Goal: Transaction & Acquisition: Download file/media

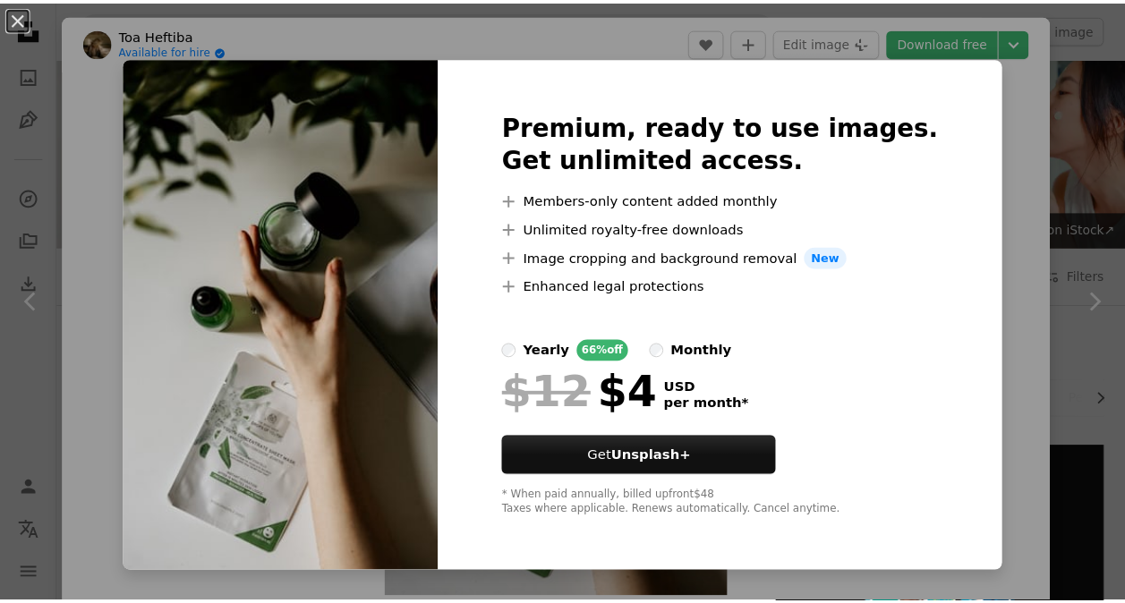
scroll to position [2974, 0]
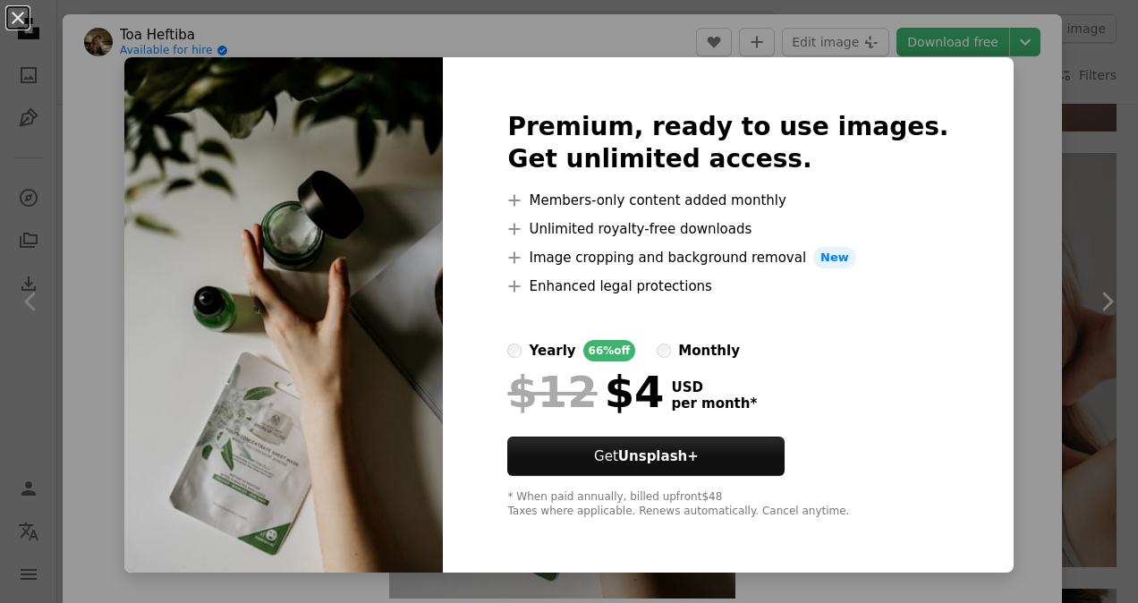
click at [1002, 206] on div "An X shape Premium, ready to use images. Get unlimited access. A plus sign Memb…" at bounding box center [569, 301] width 1138 height 603
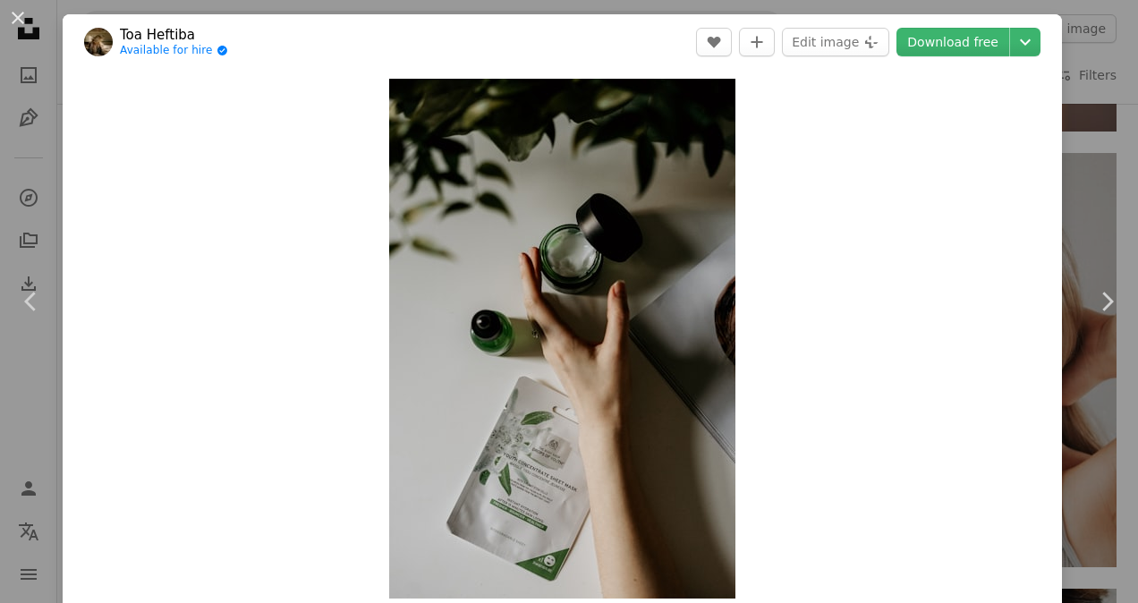
click at [1106, 166] on div "An X shape Chevron left Chevron right Toa Heftiba Available for hire A checkmar…" at bounding box center [569, 301] width 1138 height 603
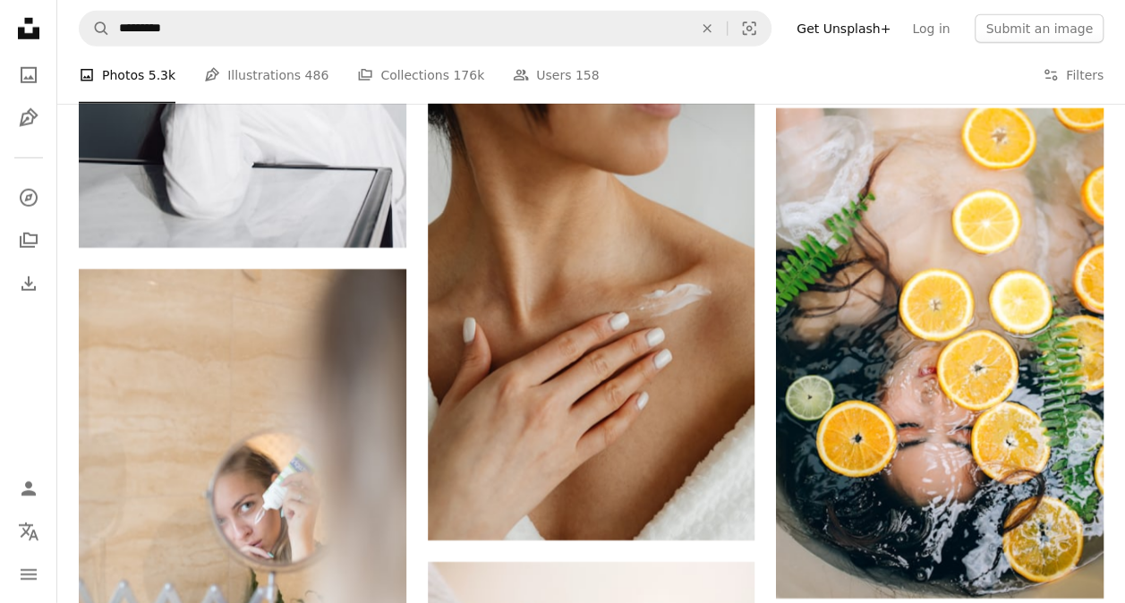
scroll to position [9378, 0]
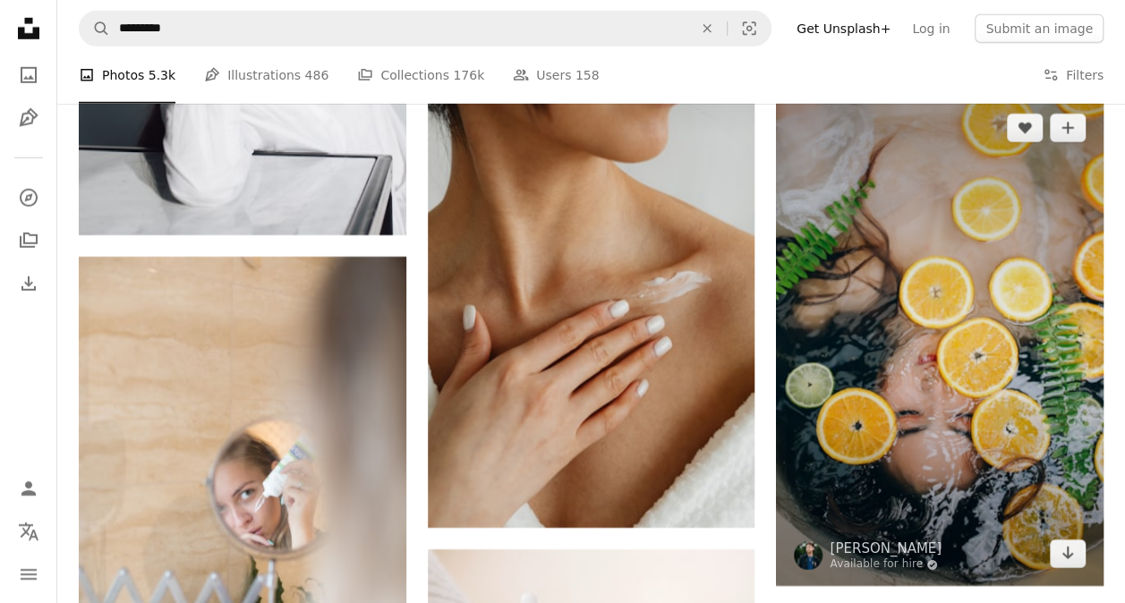
click at [971, 446] on img at bounding box center [940, 341] width 328 height 490
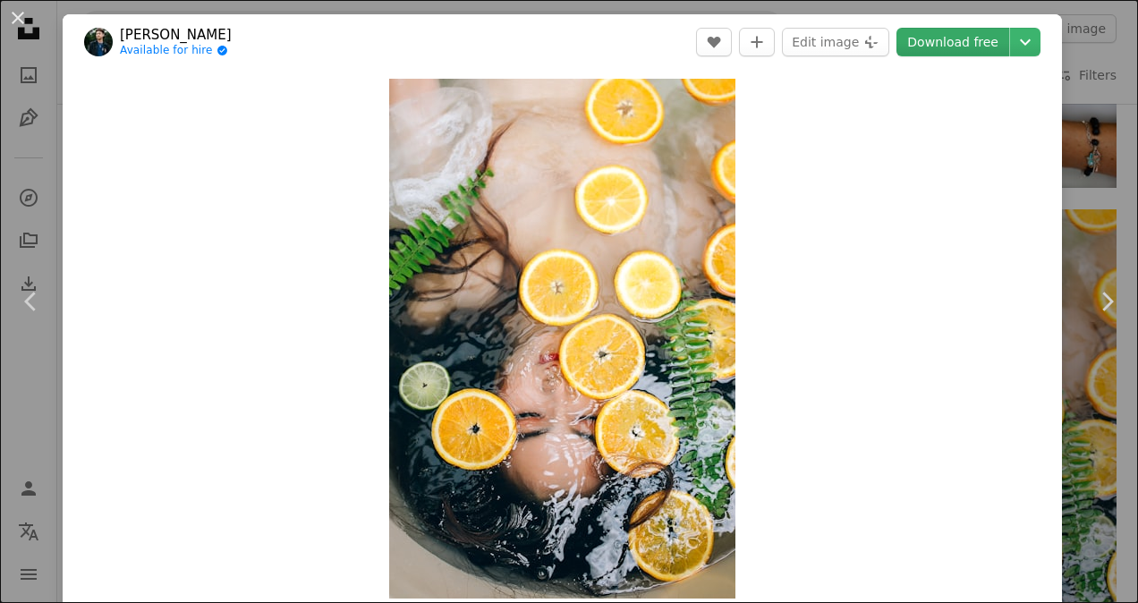
click at [963, 44] on link "Download free" at bounding box center [953, 42] width 113 height 29
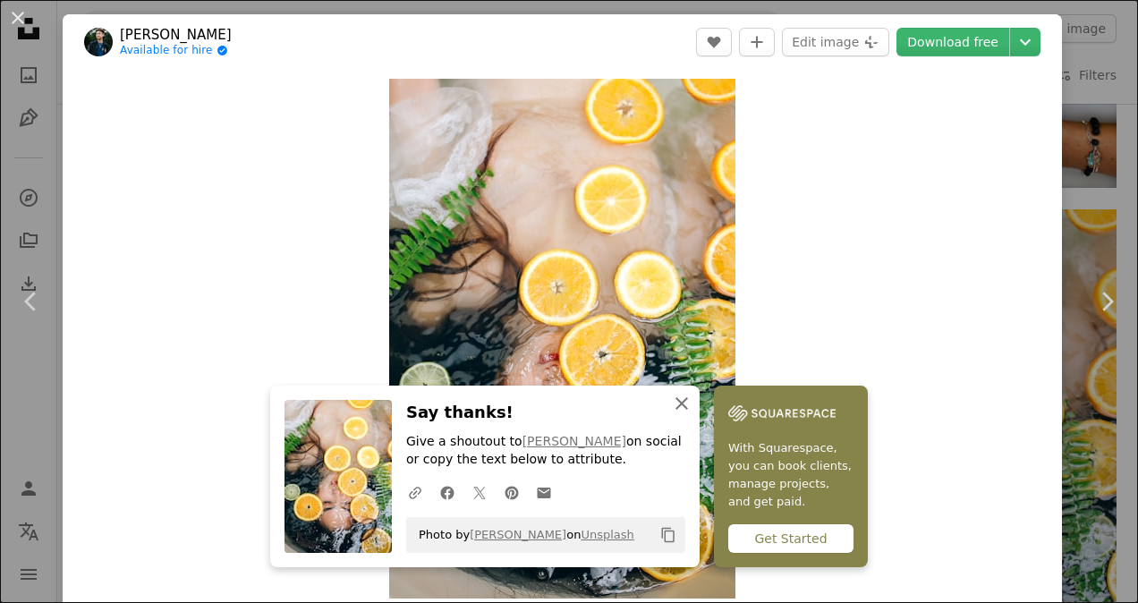
click at [671, 403] on icon "An X shape" at bounding box center [681, 403] width 21 height 21
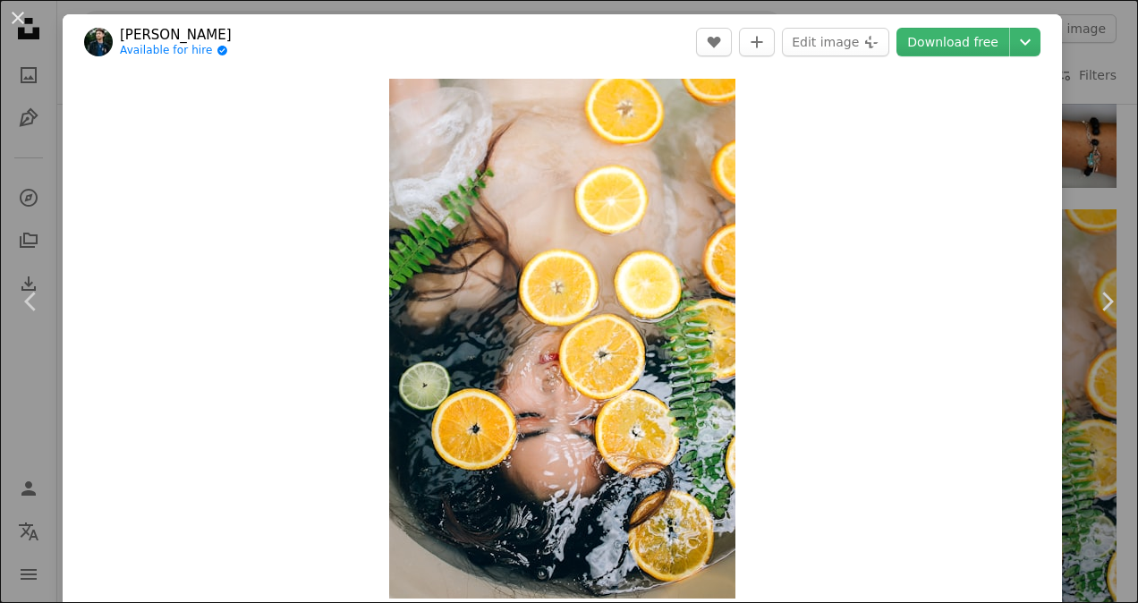
click at [1049, 200] on div "An X shape Chevron left Chevron right [PERSON_NAME] Available for hire A checkm…" at bounding box center [569, 301] width 1138 height 603
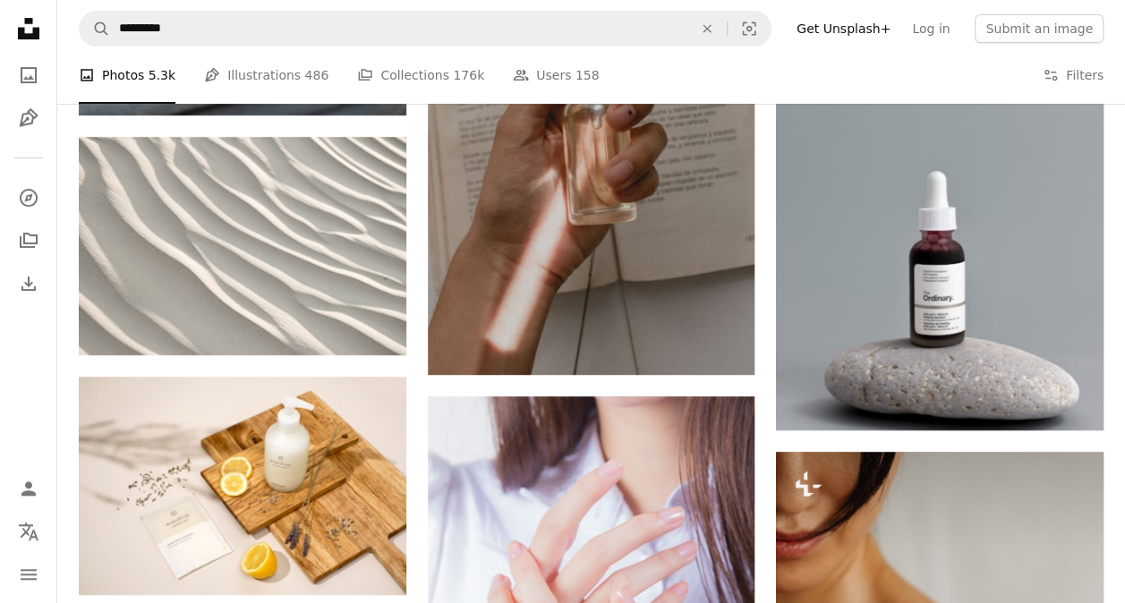
scroll to position [23952, 0]
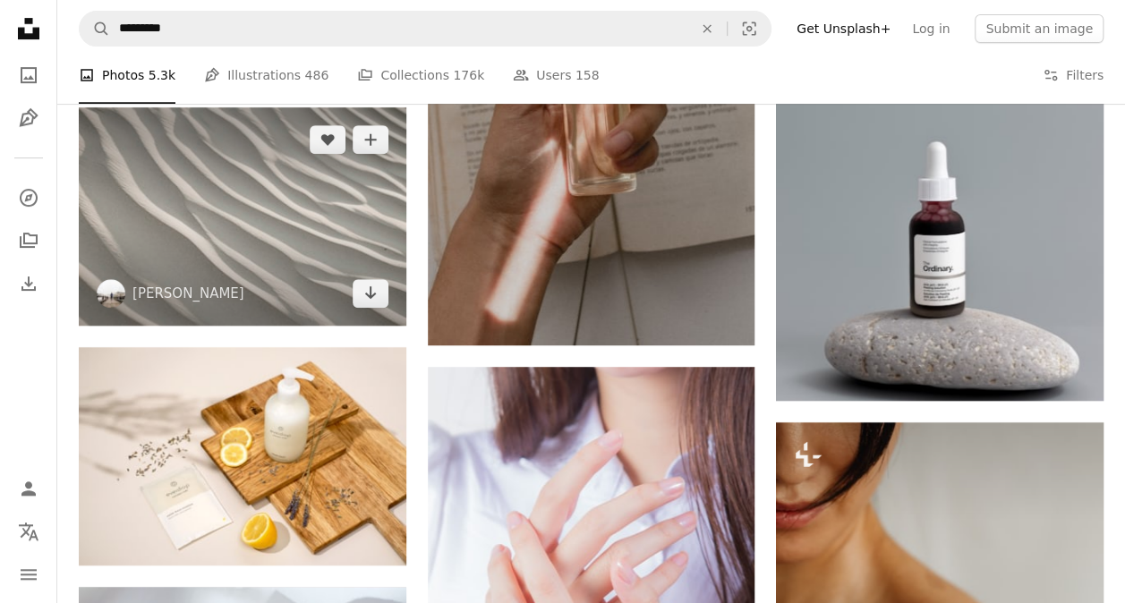
click at [328, 222] on img at bounding box center [243, 216] width 328 height 218
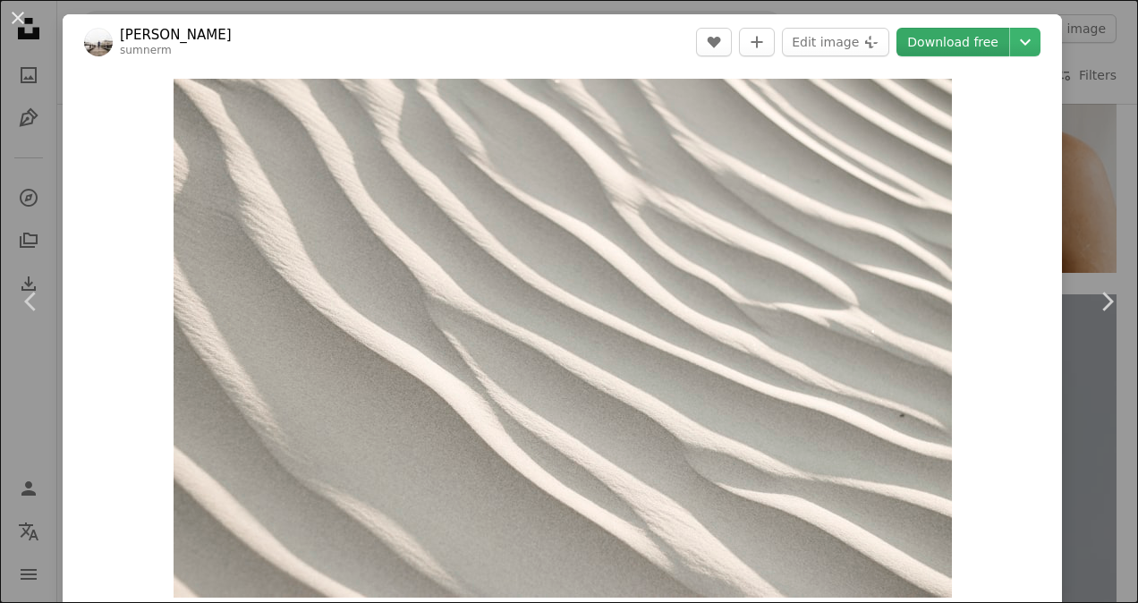
click at [933, 41] on link "Download free" at bounding box center [953, 42] width 113 height 29
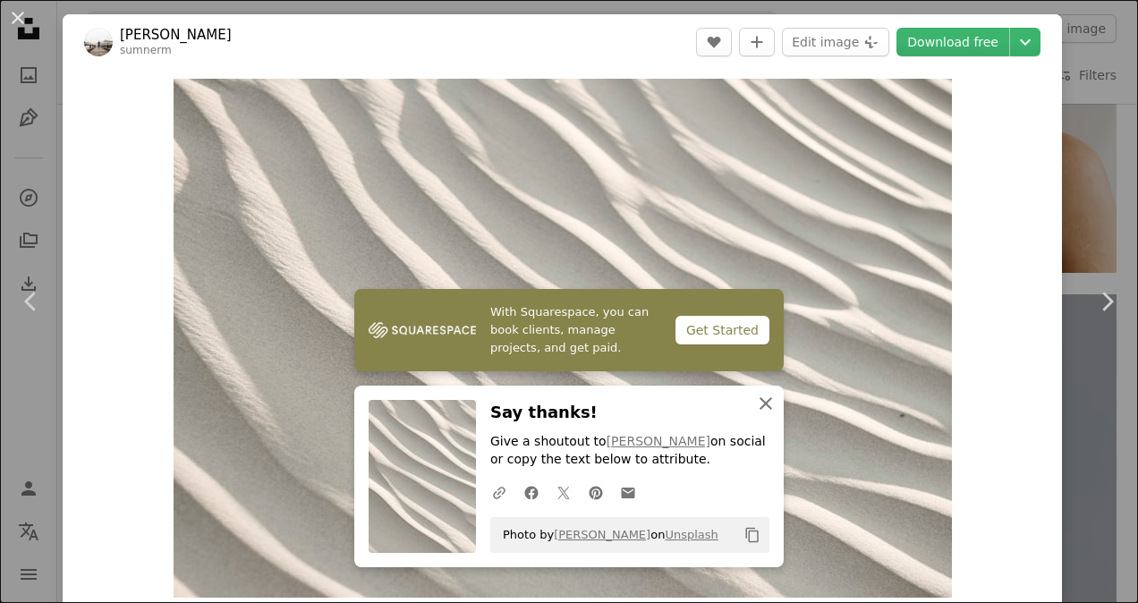
click at [762, 409] on icon "An X shape" at bounding box center [765, 403] width 21 height 21
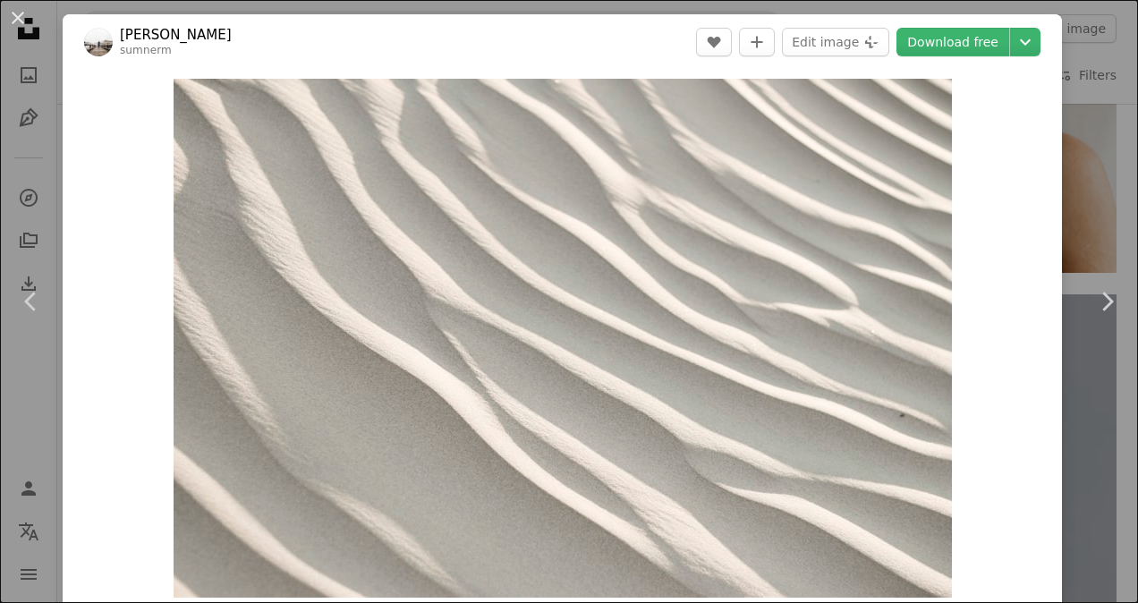
click at [1094, 79] on div "An X shape Chevron left Chevron right [PERSON_NAME] sumnerm A heart A plus sign…" at bounding box center [569, 301] width 1138 height 603
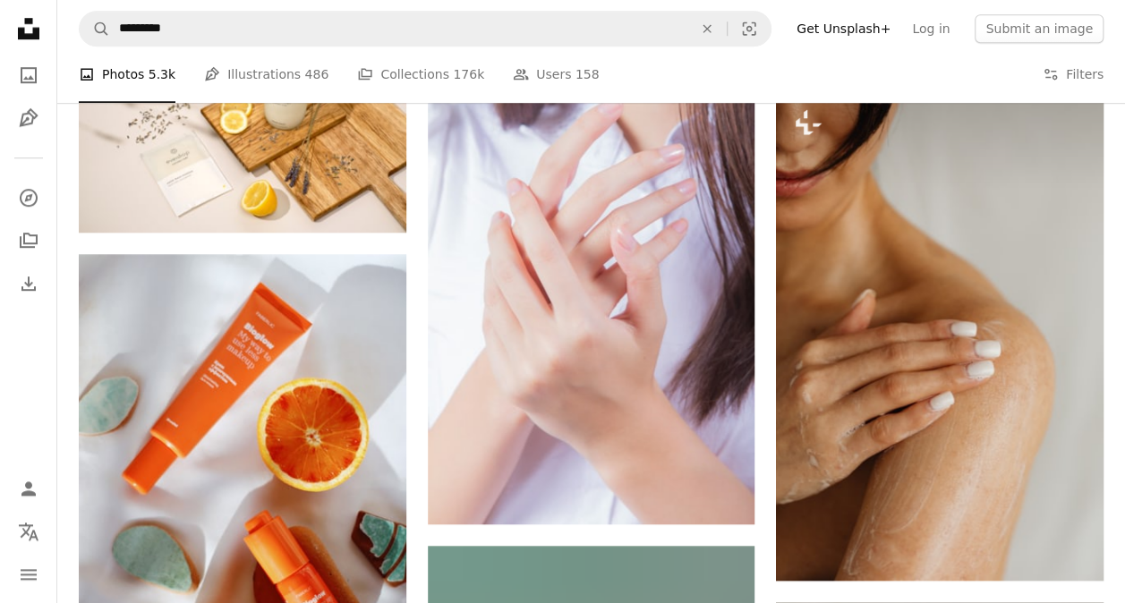
scroll to position [24315, 0]
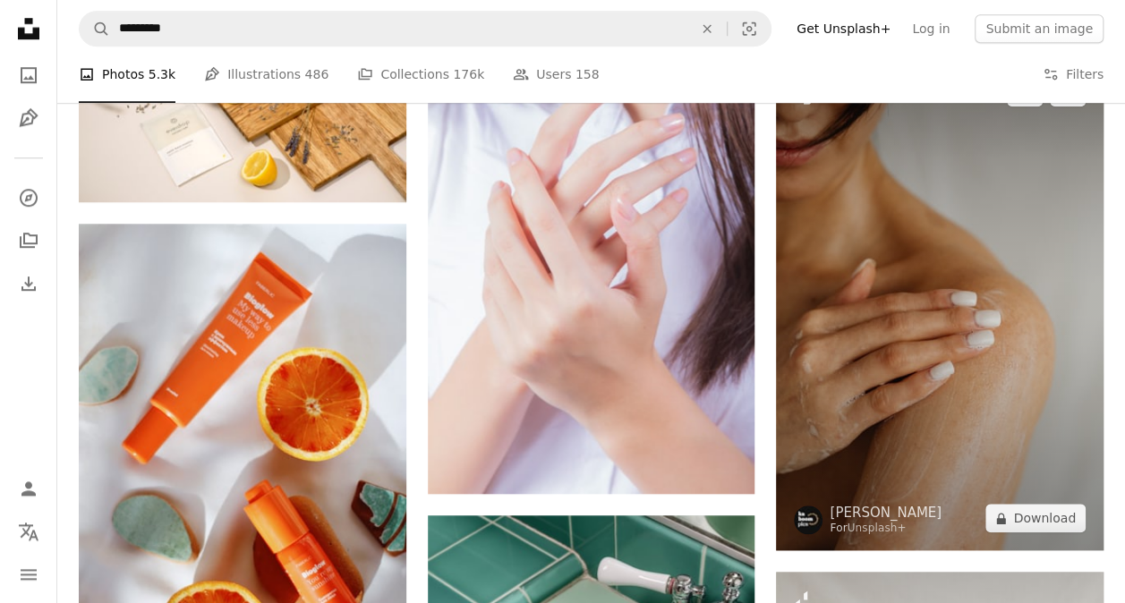
click at [906, 405] on img at bounding box center [940, 305] width 328 height 490
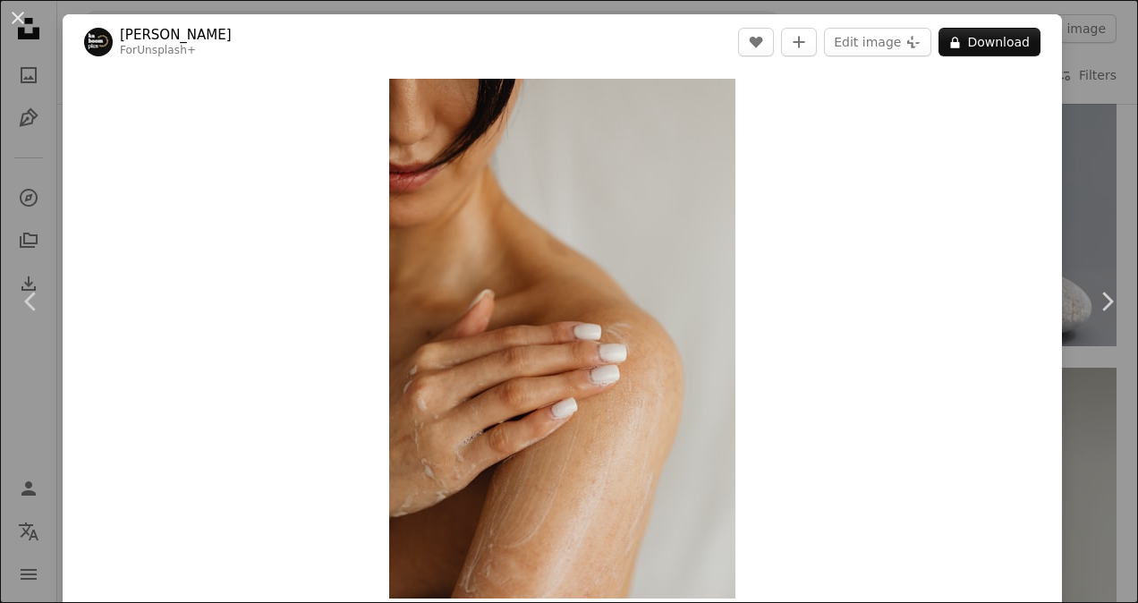
click at [1068, 46] on div "An X shape Chevron left Chevron right [PERSON_NAME] For Unsplash+ A heart A plu…" at bounding box center [569, 301] width 1138 height 603
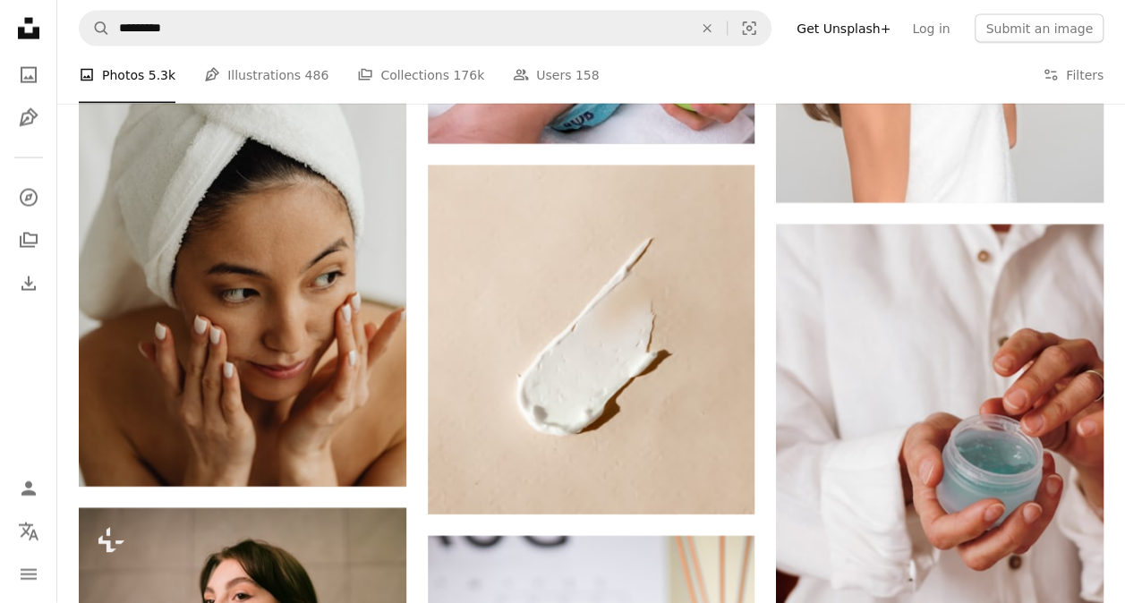
scroll to position [1977, 0]
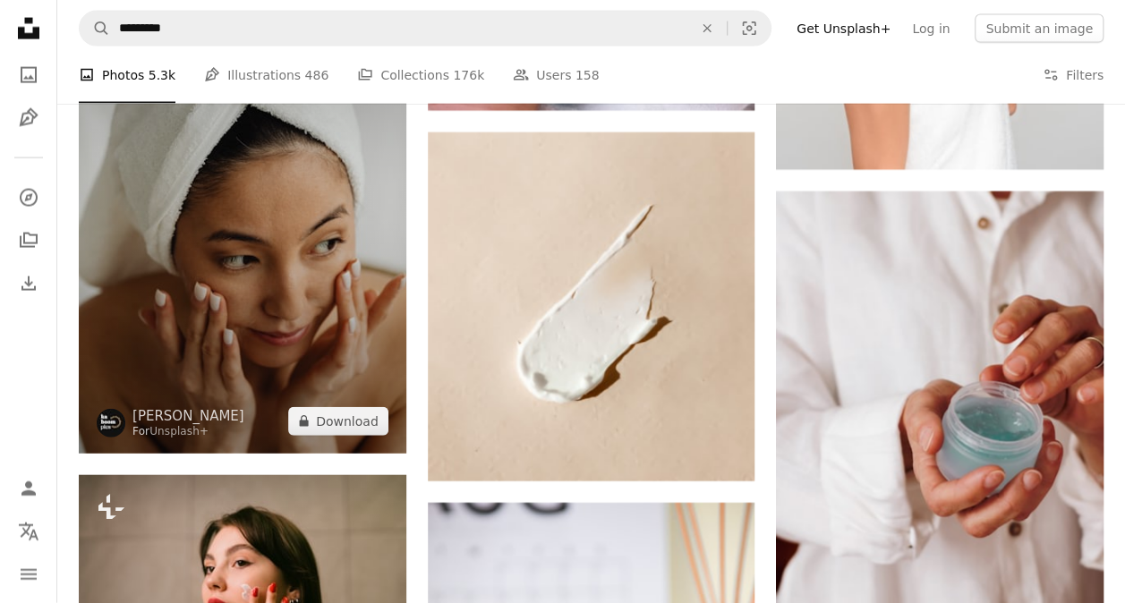
click at [218, 301] on img at bounding box center [243, 207] width 328 height 490
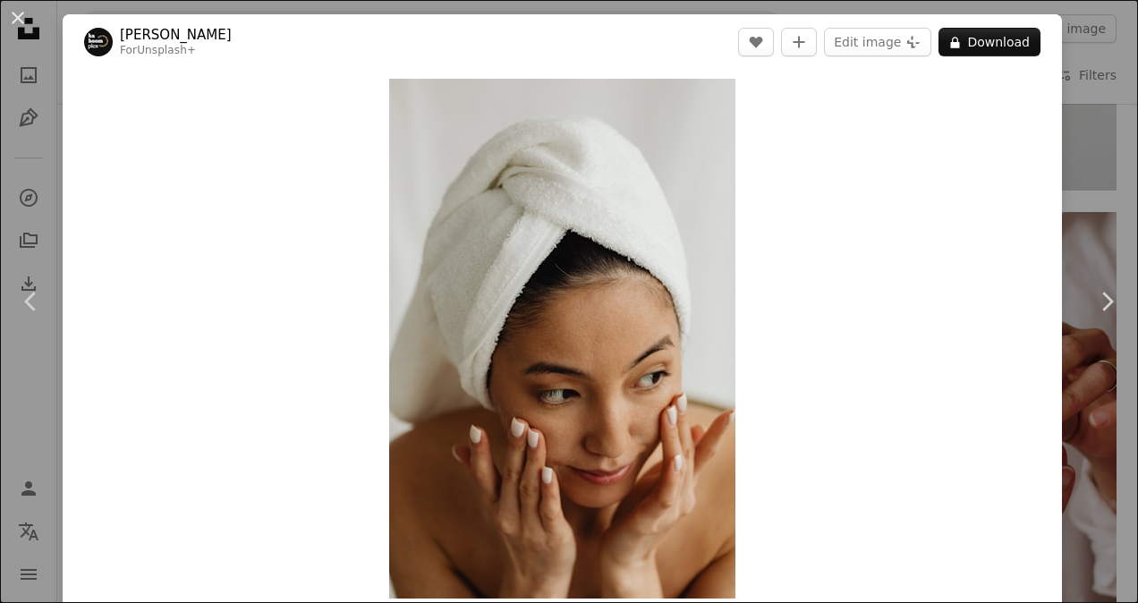
click at [1088, 62] on div "An X shape Chevron left Chevron right [PERSON_NAME] For Unsplash+ A heart A plu…" at bounding box center [569, 301] width 1138 height 603
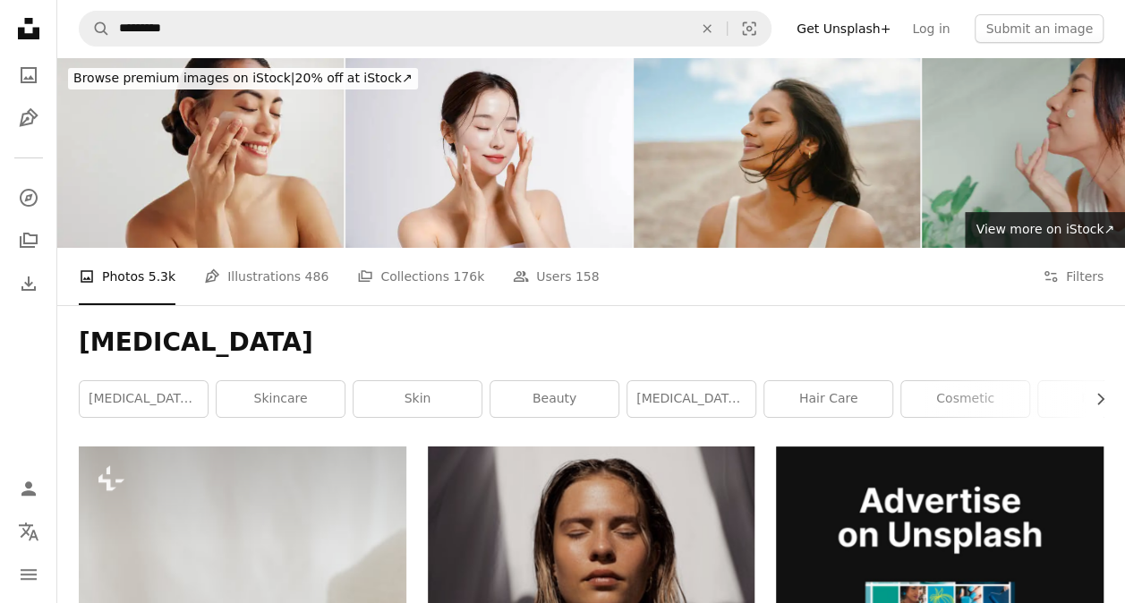
click at [999, 123] on img at bounding box center [1065, 152] width 286 height 191
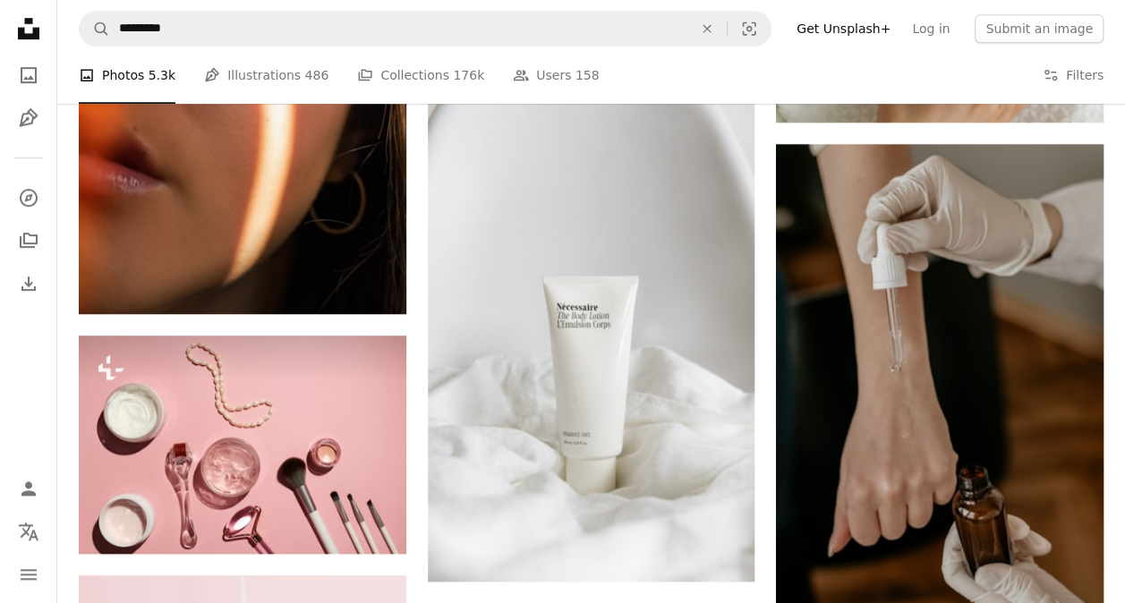
scroll to position [3596, 0]
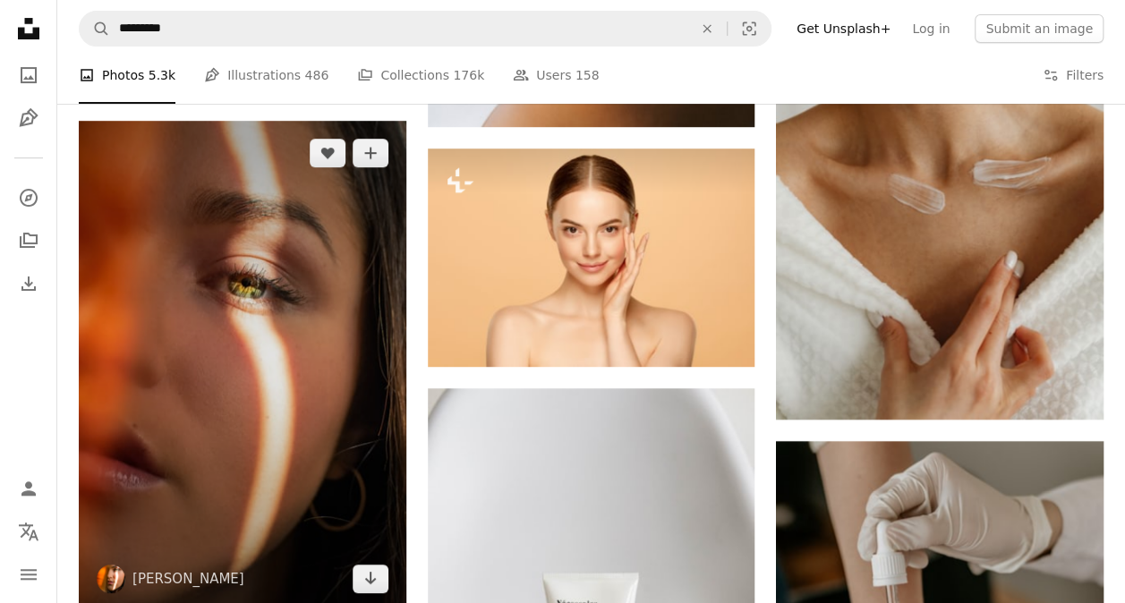
click at [324, 379] on img at bounding box center [243, 366] width 328 height 490
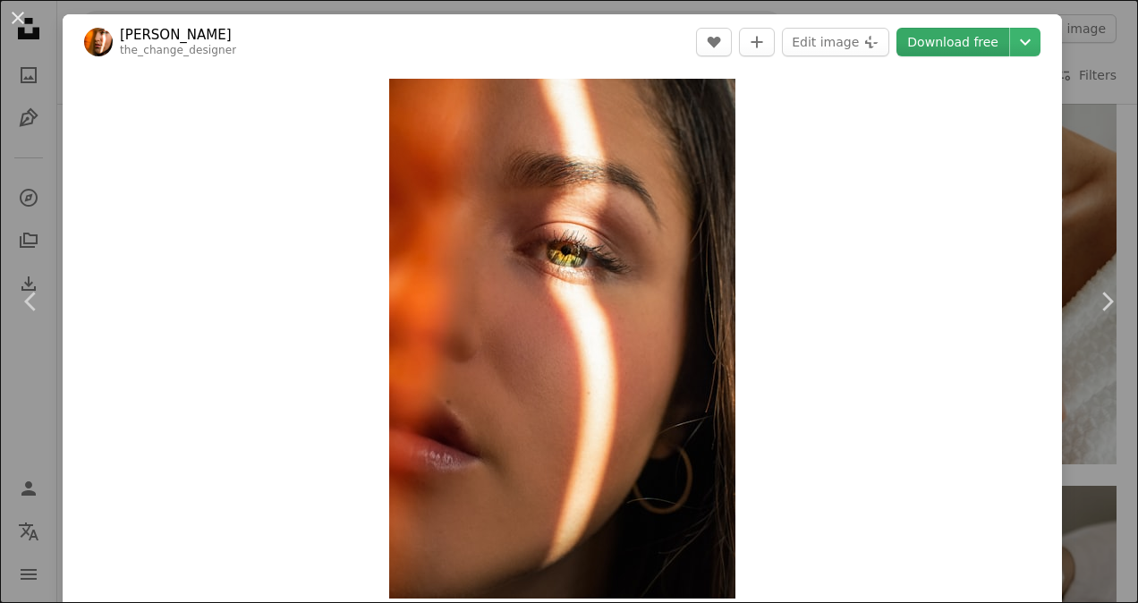
click at [967, 38] on link "Download free" at bounding box center [953, 42] width 113 height 29
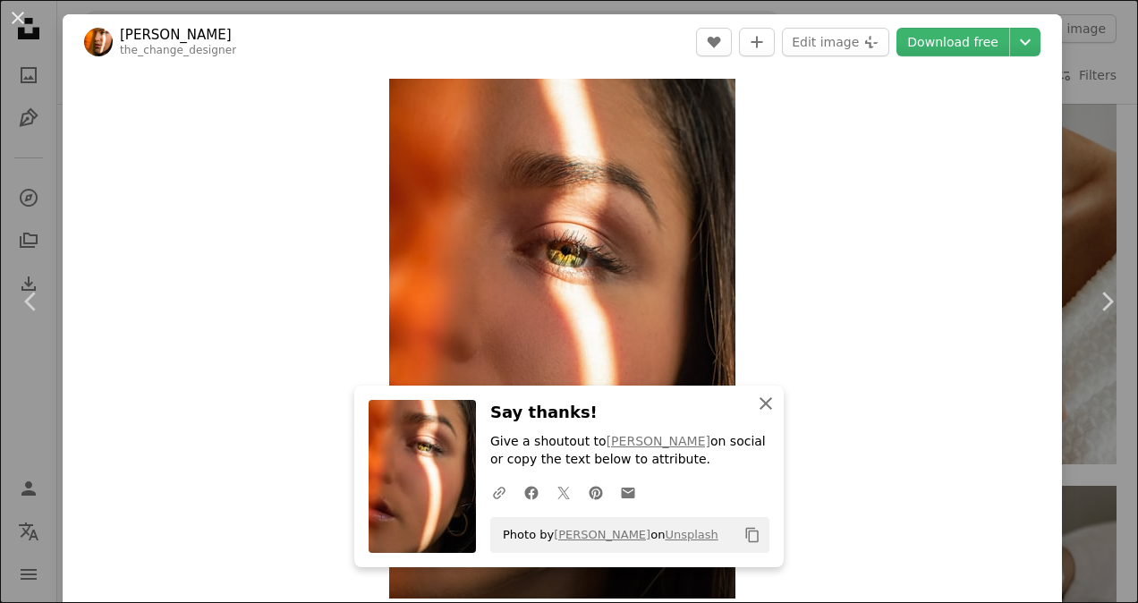
click at [766, 401] on icon "An X shape" at bounding box center [765, 403] width 21 height 21
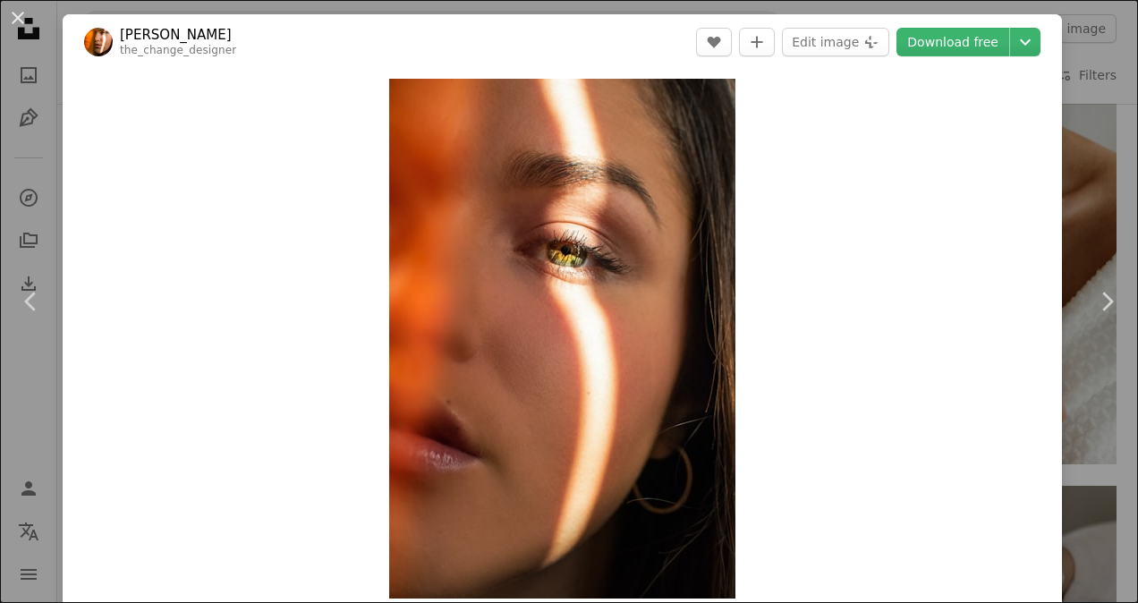
click at [1070, 35] on div "An X shape Chevron left Chevron right [PERSON_NAME] the_change_designer A heart…" at bounding box center [569, 301] width 1138 height 603
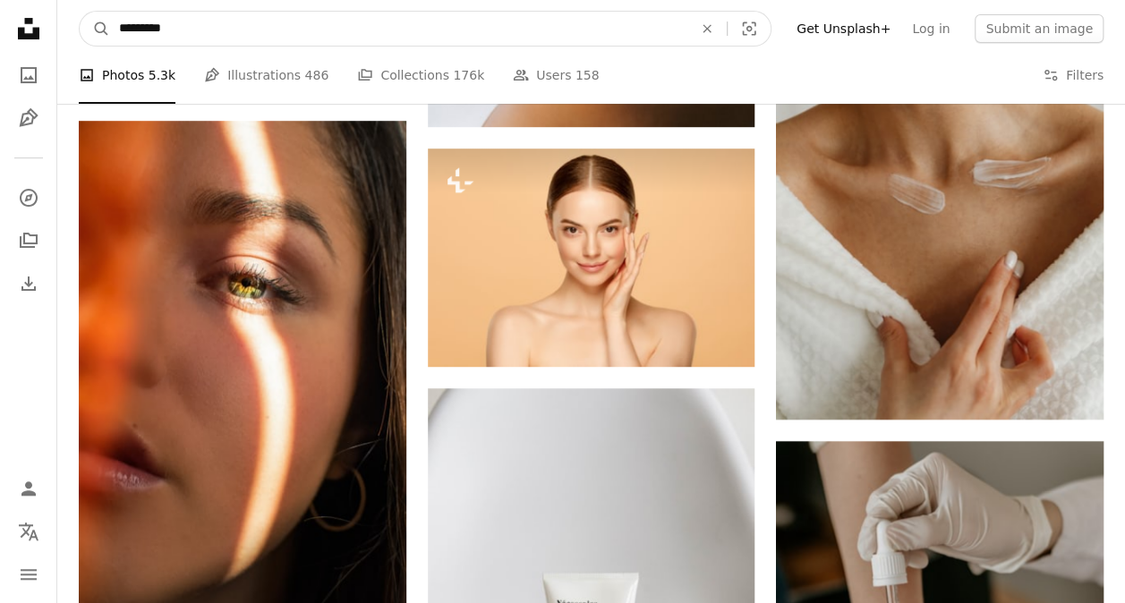
click at [562, 29] on input "*********" at bounding box center [398, 29] width 577 height 34
drag, startPoint x: 562, startPoint y: 29, endPoint x: 82, endPoint y: 41, distance: 479.8
click at [82, 41] on form "A magnifying glass ********* An X shape Visual search" at bounding box center [425, 29] width 693 height 36
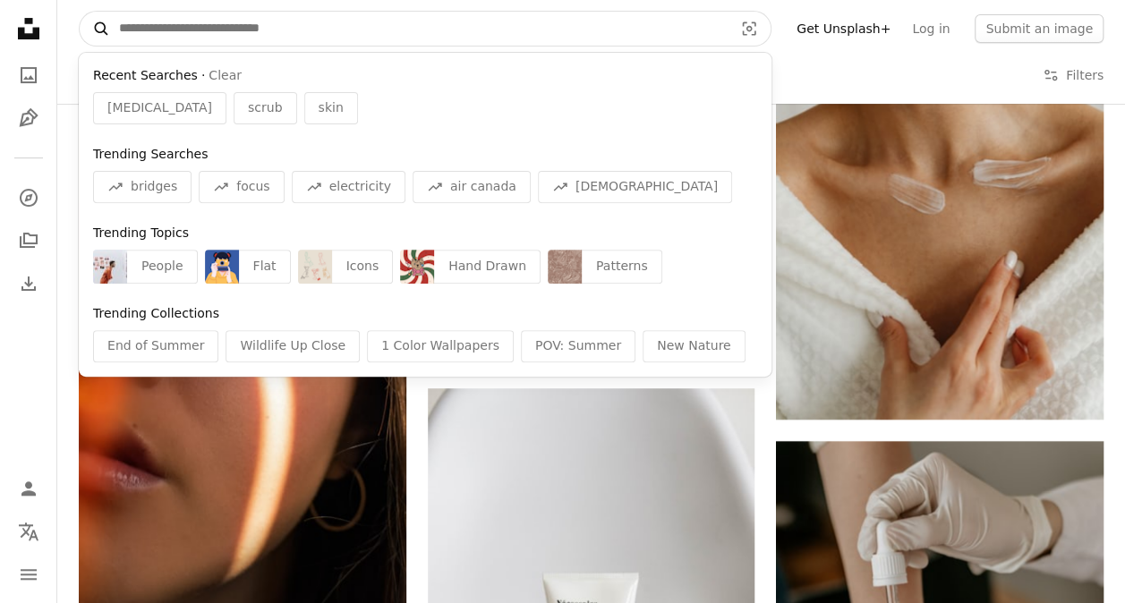
click at [80, 12] on button "A magnifying glass" at bounding box center [95, 29] width 30 height 34
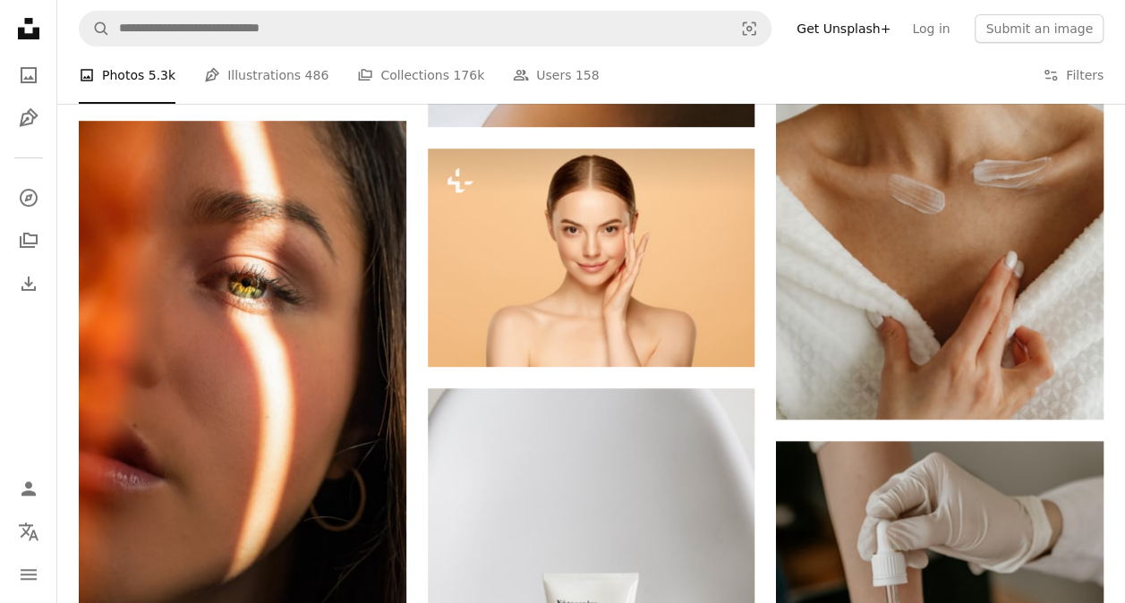
click at [27, 26] on icon "Unsplash logo Unsplash Home" at bounding box center [29, 29] width 36 height 36
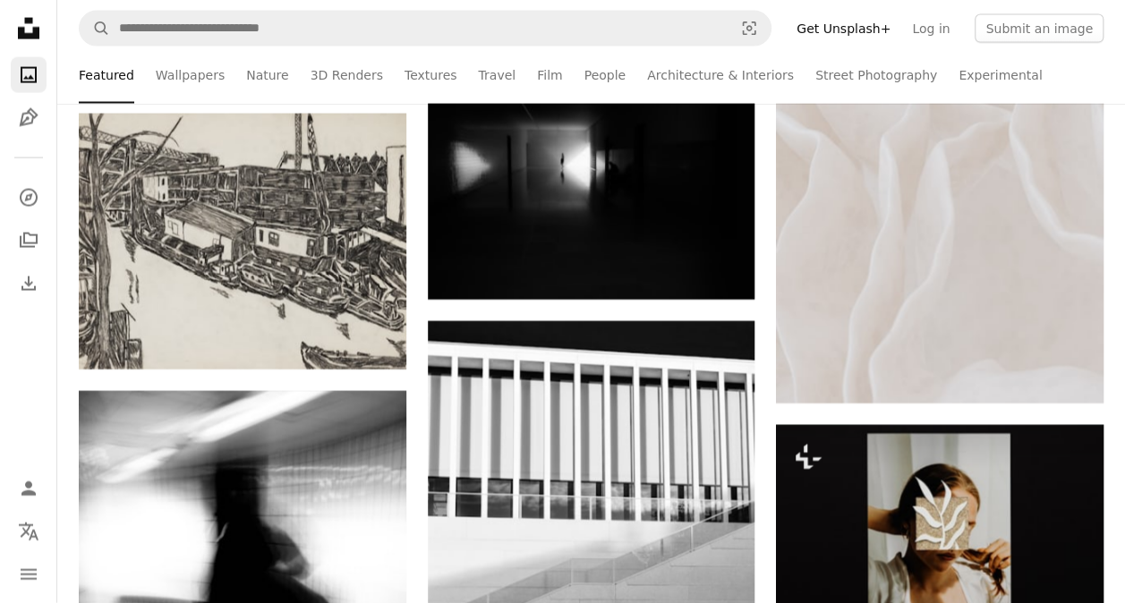
scroll to position [8855, 0]
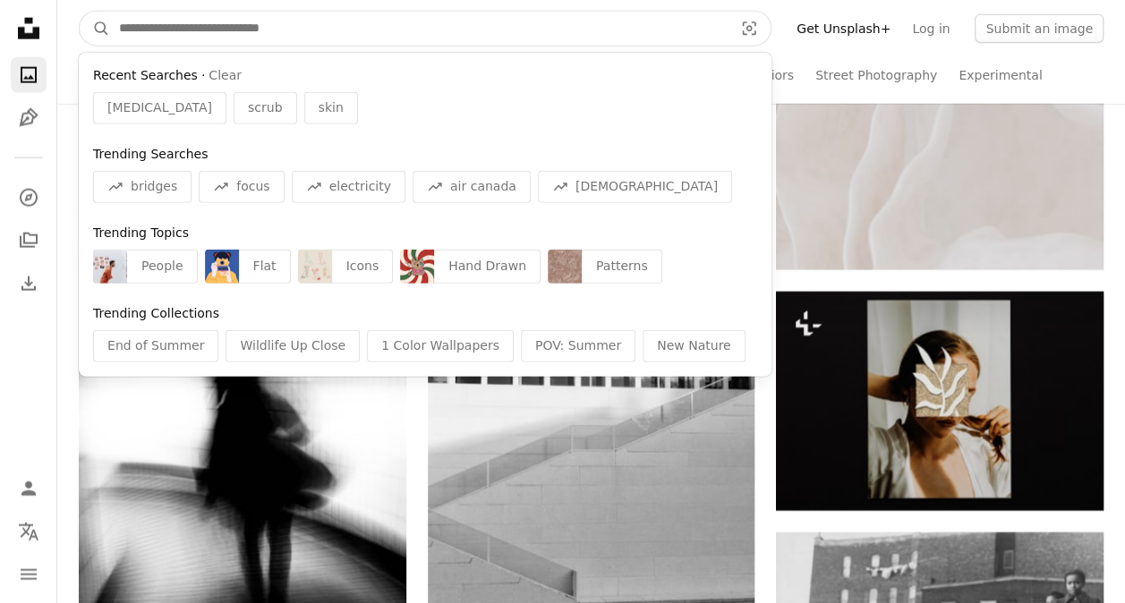
click at [519, 28] on input "Find visuals sitewide" at bounding box center [418, 29] width 617 height 34
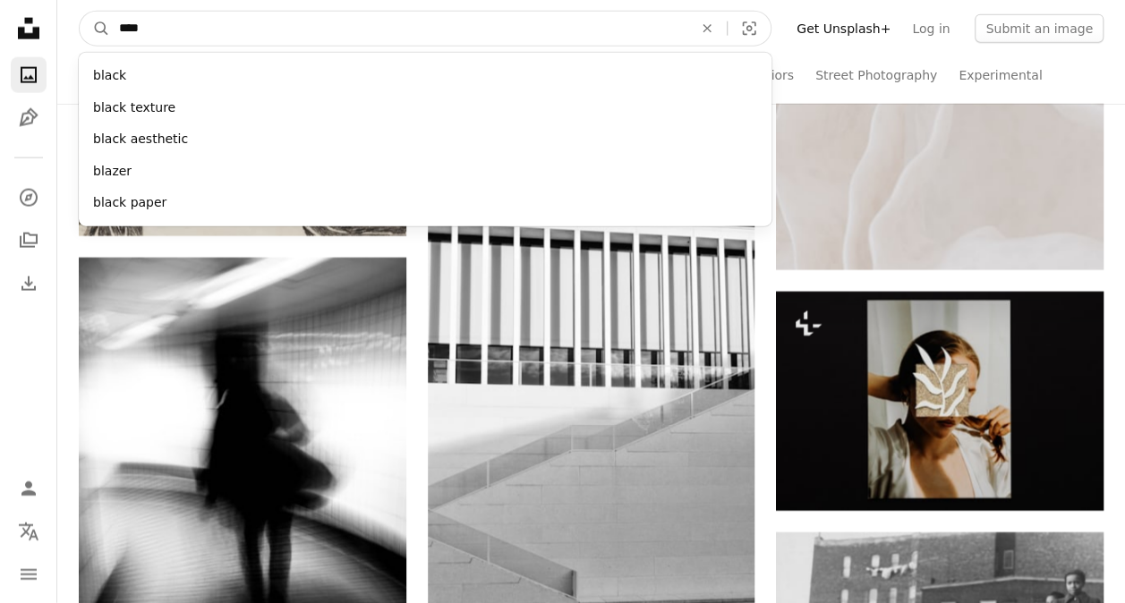
type input "*****"
click button "A magnifying glass" at bounding box center [95, 29] width 30 height 34
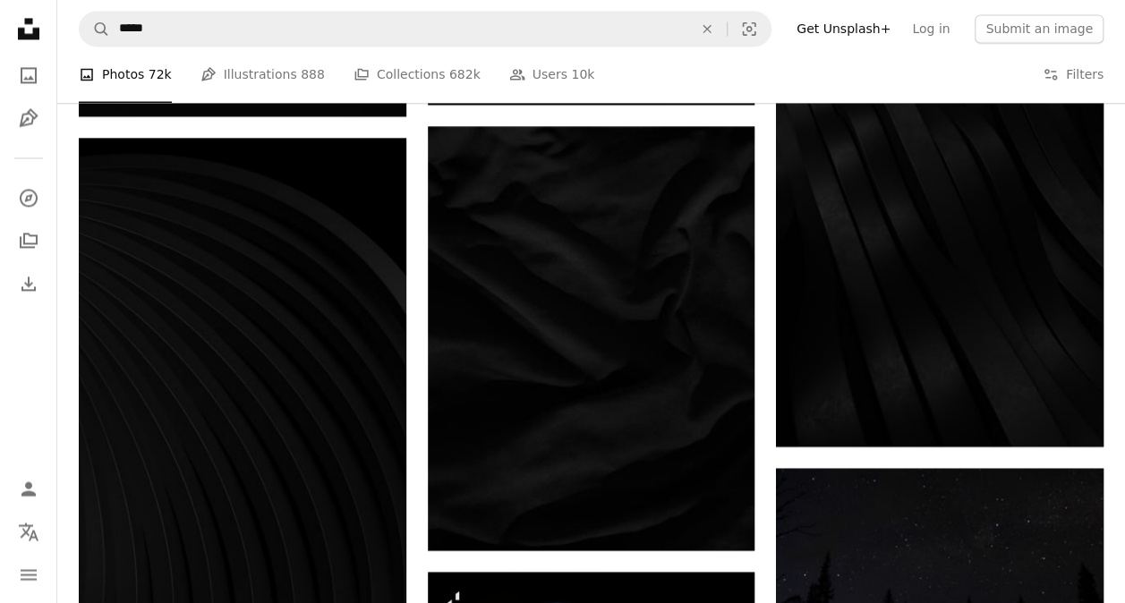
scroll to position [1462, 0]
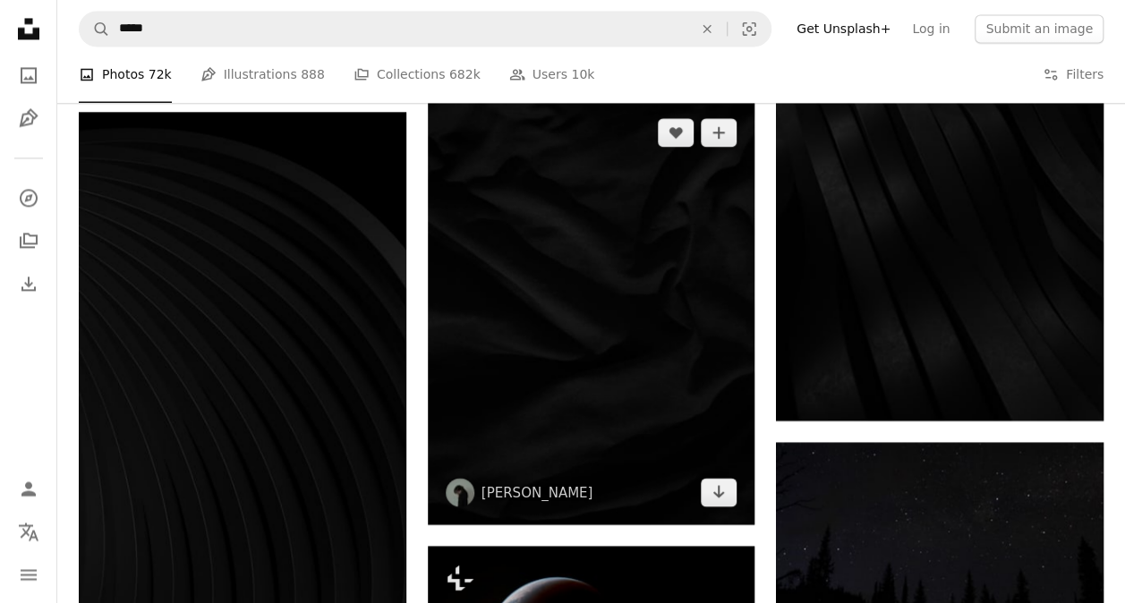
click at [564, 297] on img at bounding box center [592, 312] width 328 height 424
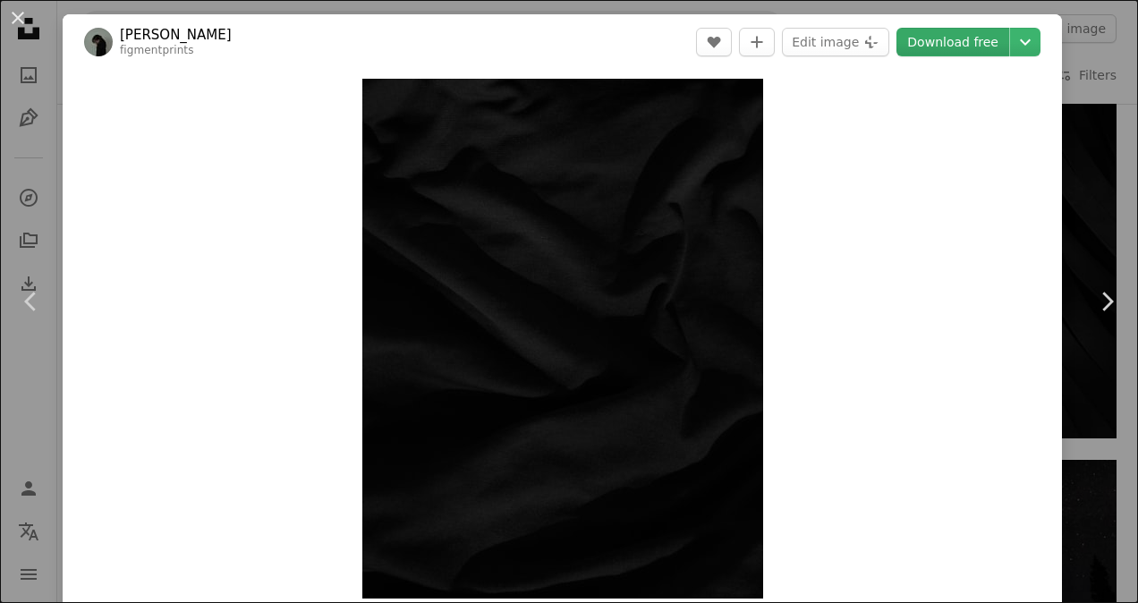
click at [956, 50] on link "Download free" at bounding box center [953, 42] width 113 height 29
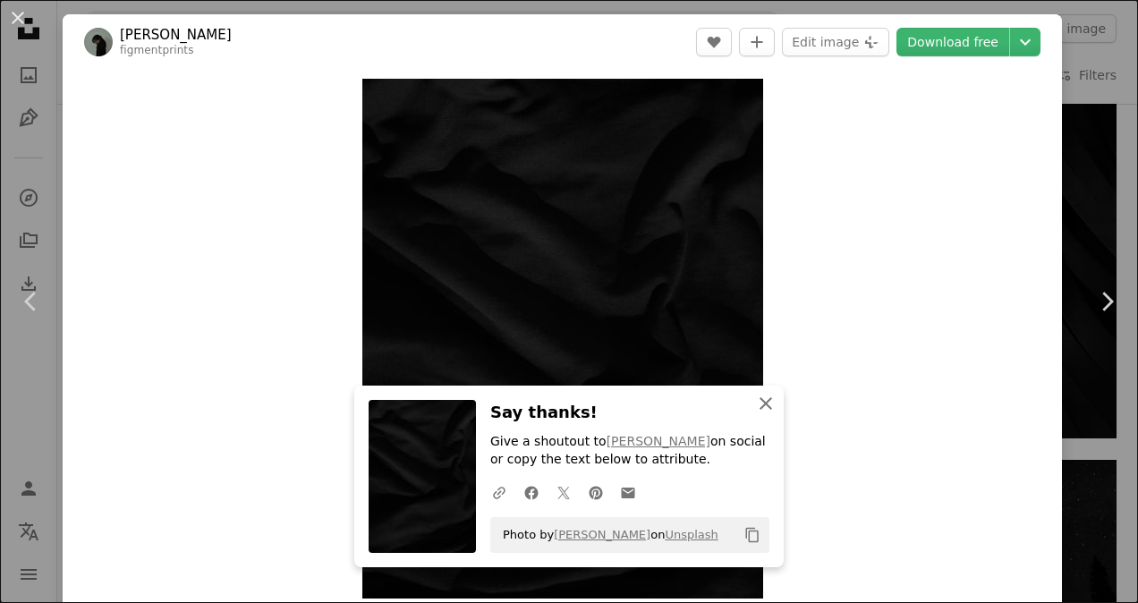
click at [766, 411] on icon "An X shape" at bounding box center [765, 403] width 21 height 21
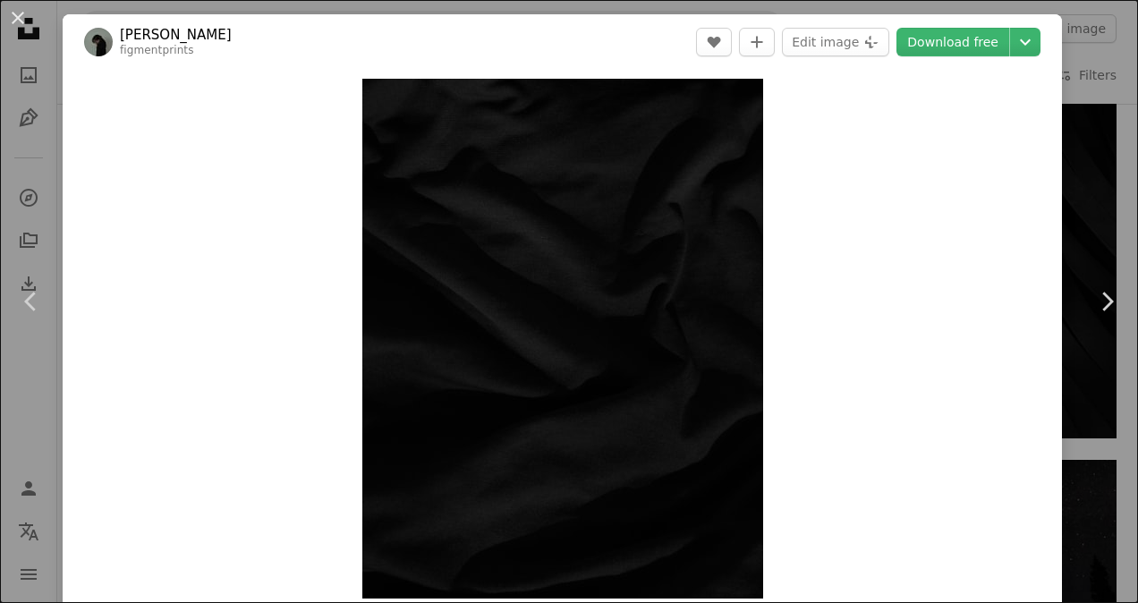
click at [1104, 97] on div "An X shape Chevron left Chevron right Cat Han figmentprints A heart A plus sign…" at bounding box center [569, 301] width 1138 height 603
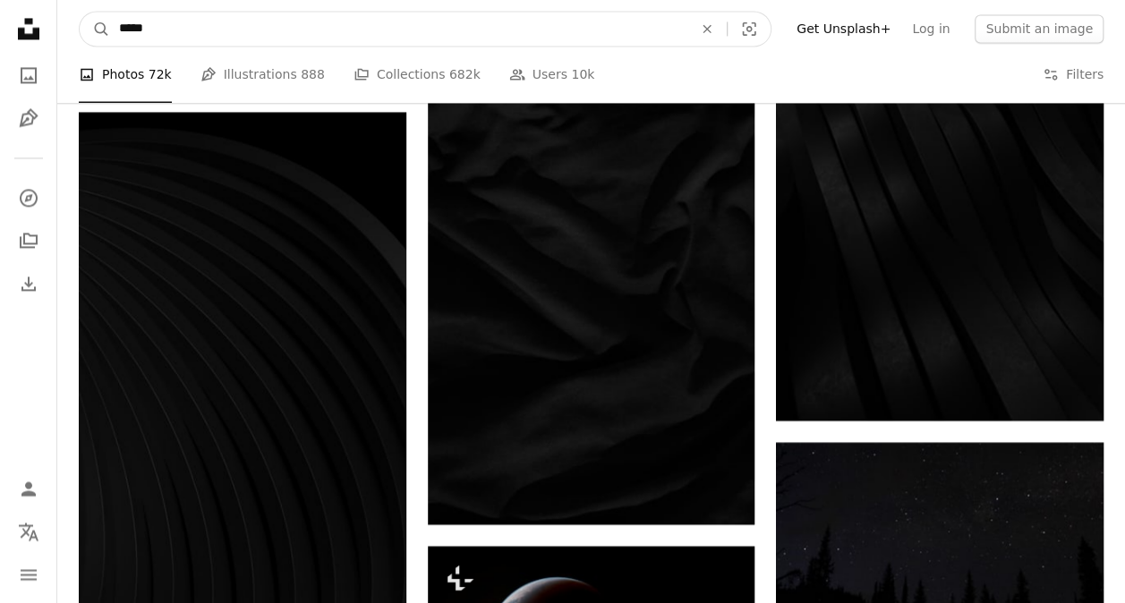
click at [471, 18] on input "*****" at bounding box center [398, 29] width 577 height 34
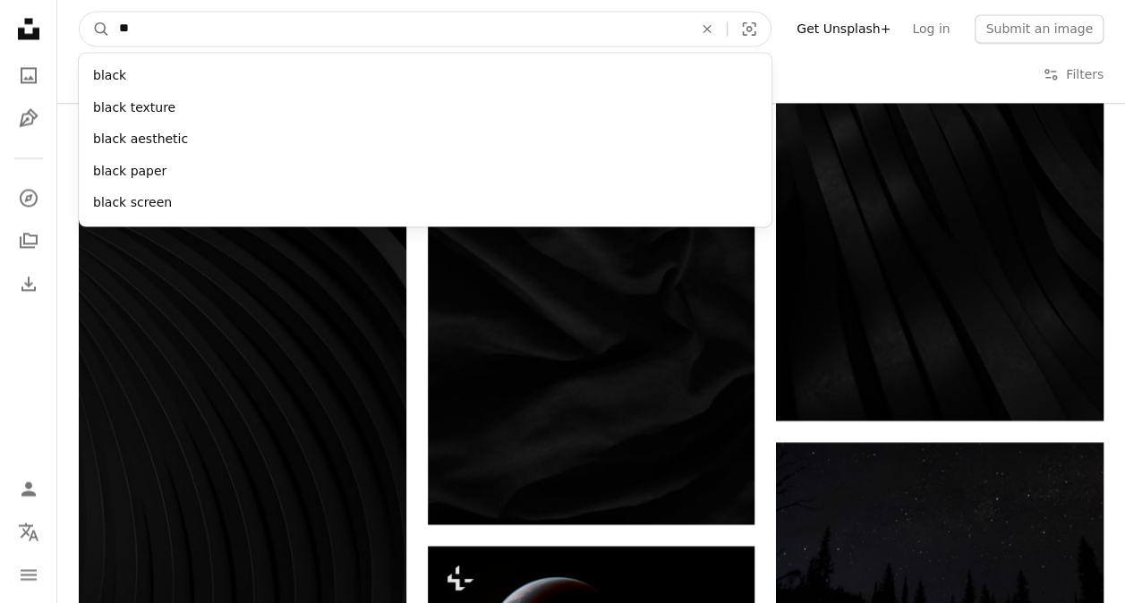
type input "*"
type input "*********"
click at [80, 12] on button "A magnifying glass" at bounding box center [95, 29] width 30 height 34
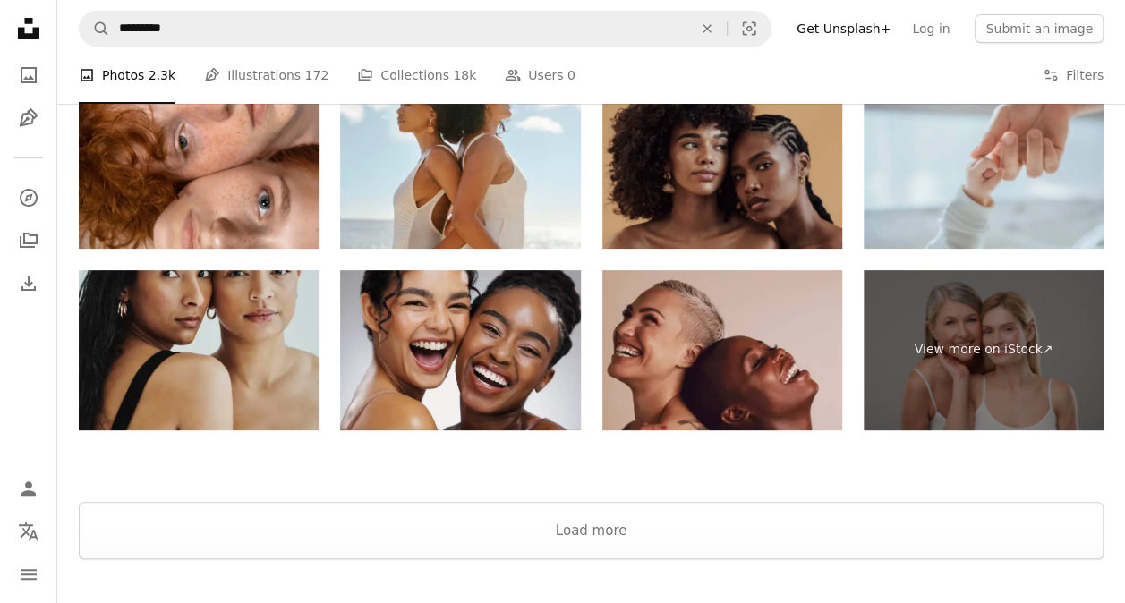
scroll to position [3400, 0]
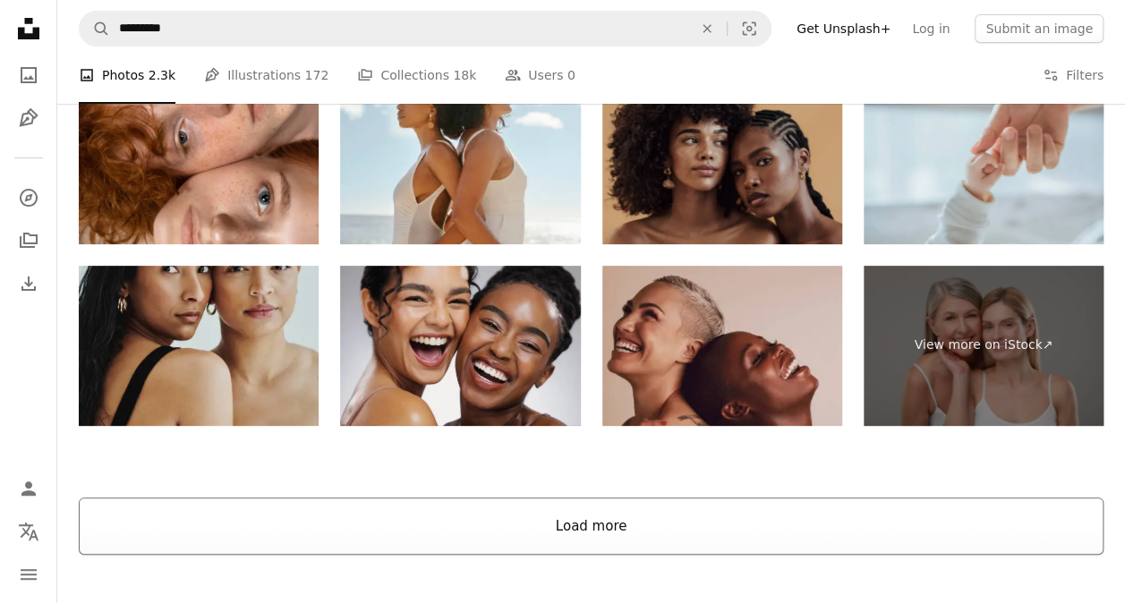
click at [923, 524] on button "Load more" at bounding box center [591, 526] width 1025 height 57
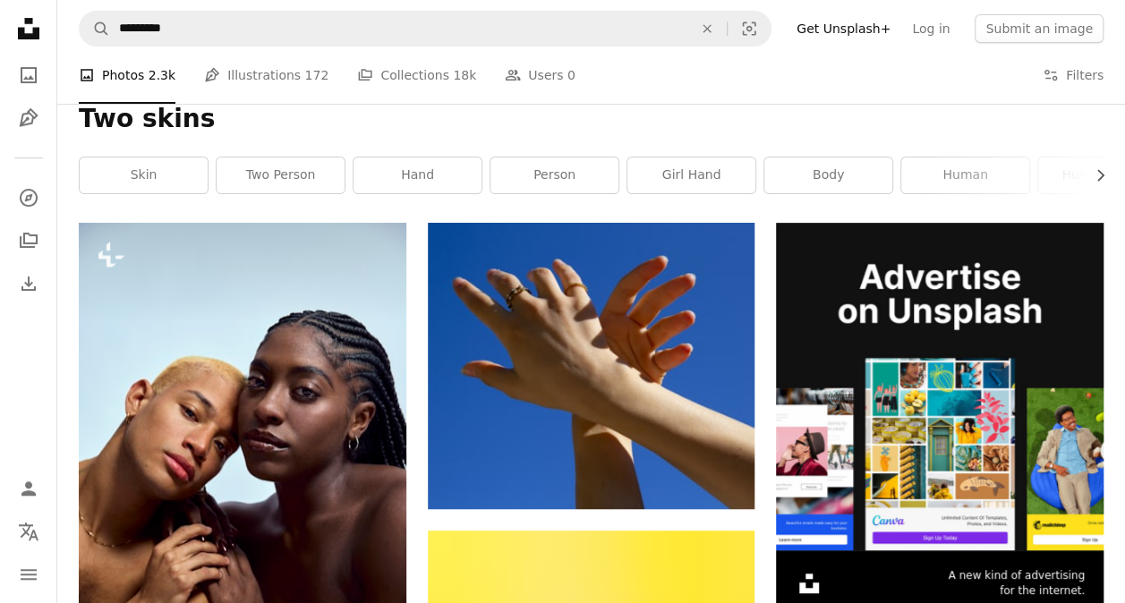
scroll to position [84, 0]
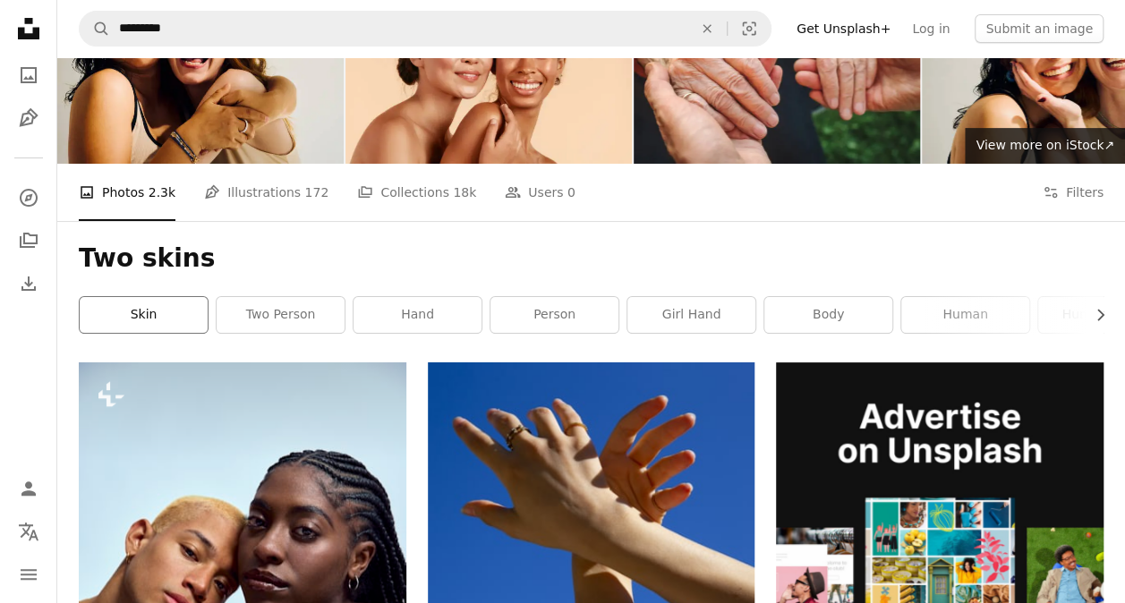
click at [130, 311] on link "skin" at bounding box center [144, 315] width 128 height 36
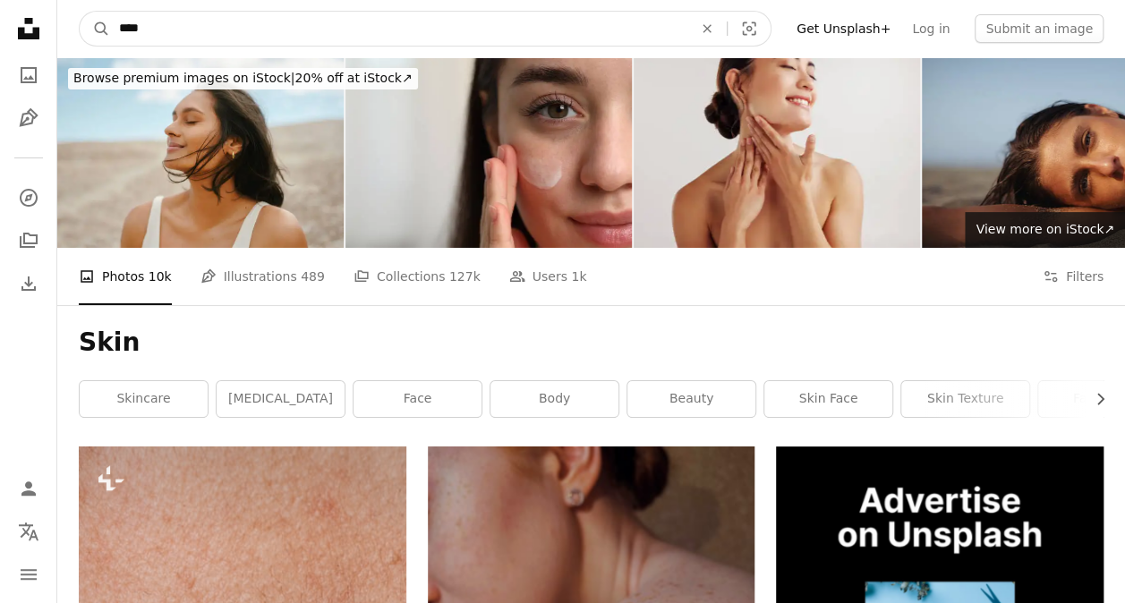
click at [319, 20] on input "****" at bounding box center [398, 29] width 577 height 34
type input "**********"
click at [80, 12] on button "A magnifying glass" at bounding box center [95, 29] width 30 height 34
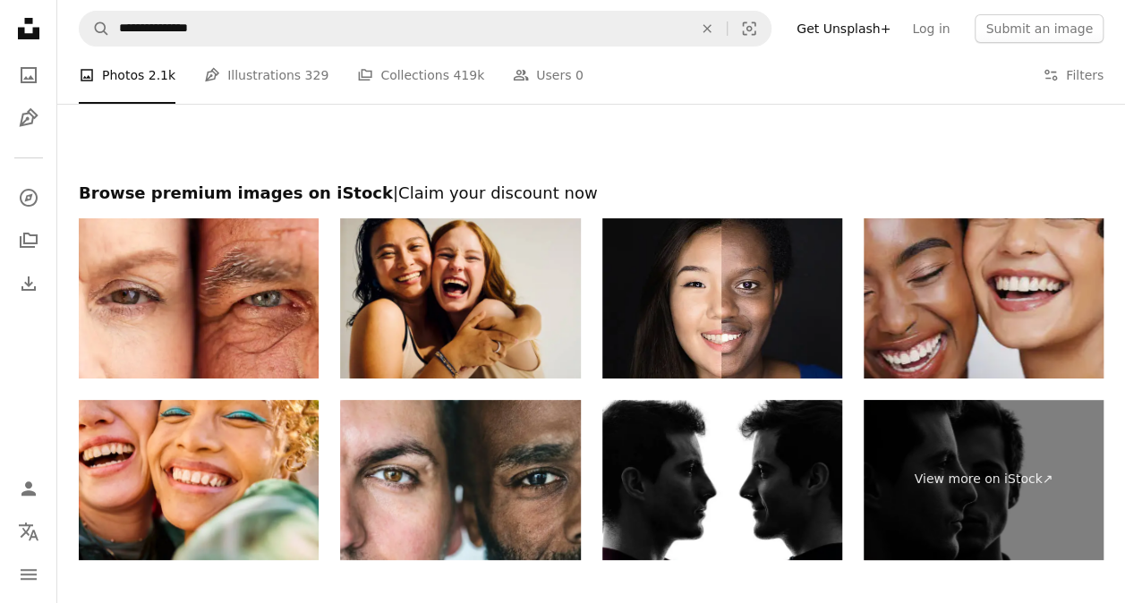
scroll to position [3306, 0]
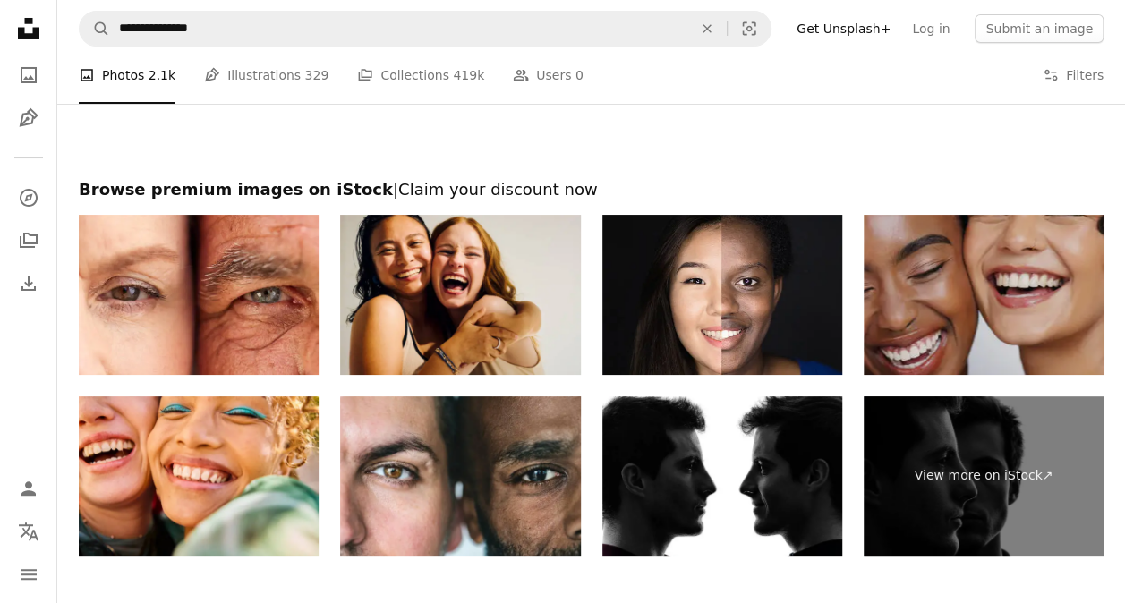
click at [910, 320] on img at bounding box center [984, 295] width 240 height 160
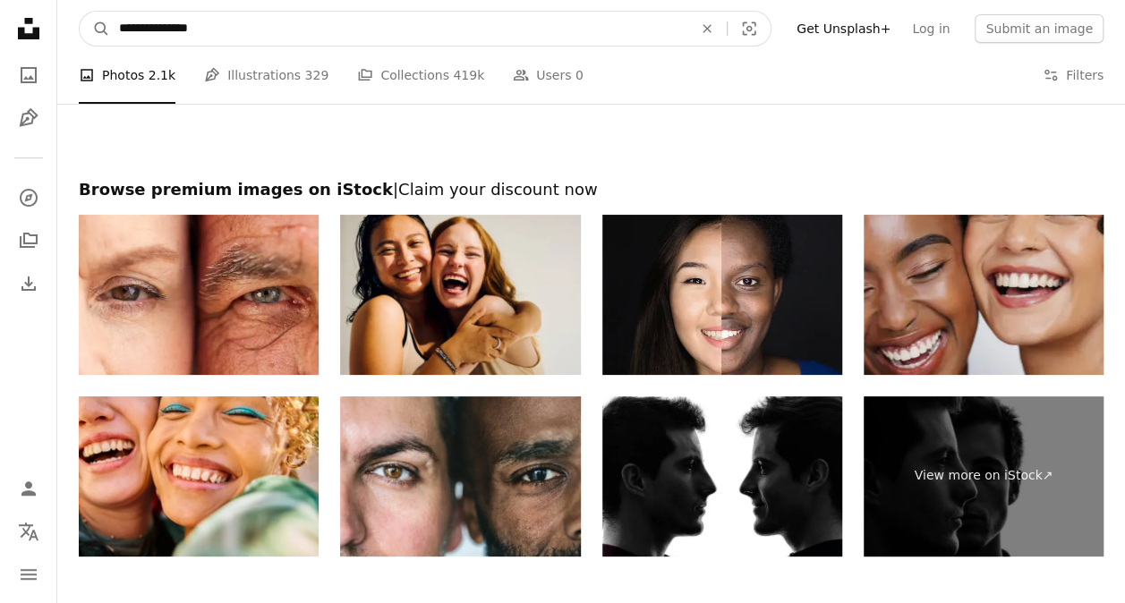
click at [434, 34] on input "**********" at bounding box center [398, 29] width 577 height 34
type input "**********"
click button "A magnifying glass" at bounding box center [95, 29] width 30 height 34
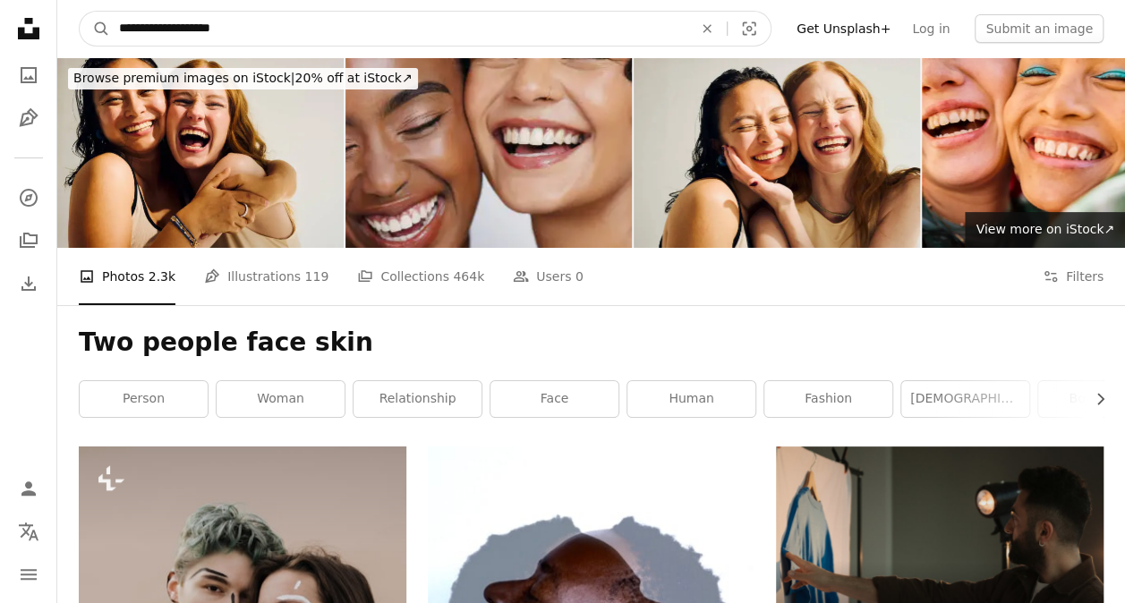
drag, startPoint x: 434, startPoint y: 34, endPoint x: 59, endPoint y: 34, distance: 374.9
click at [59, 34] on nav "**********" at bounding box center [591, 28] width 1068 height 57
type input "**********"
click at [80, 12] on button "A magnifying glass" at bounding box center [95, 29] width 30 height 34
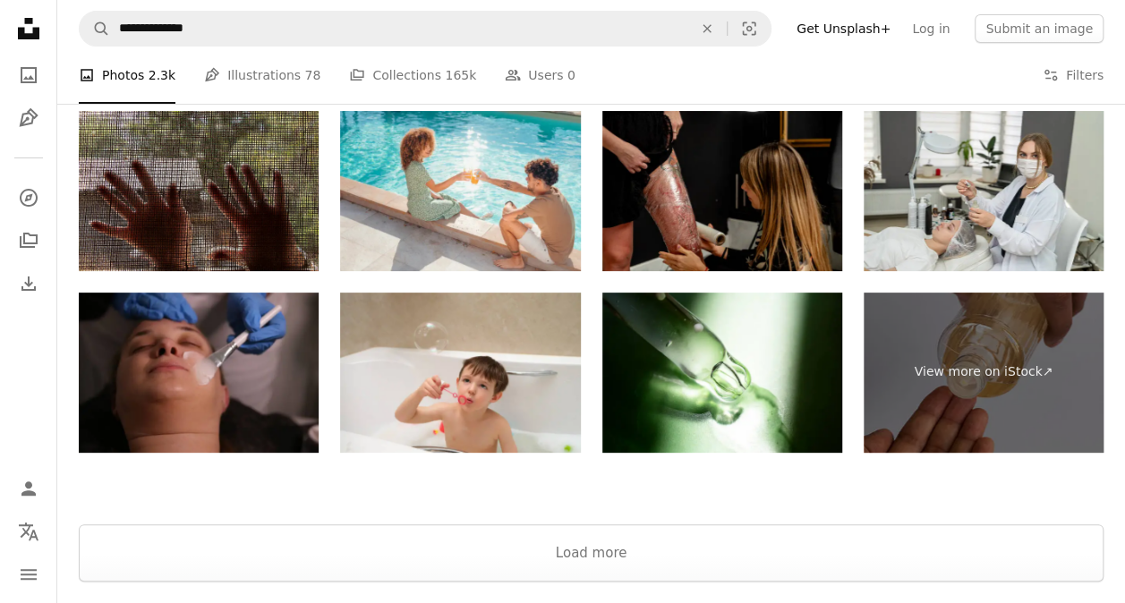
scroll to position [3413, 0]
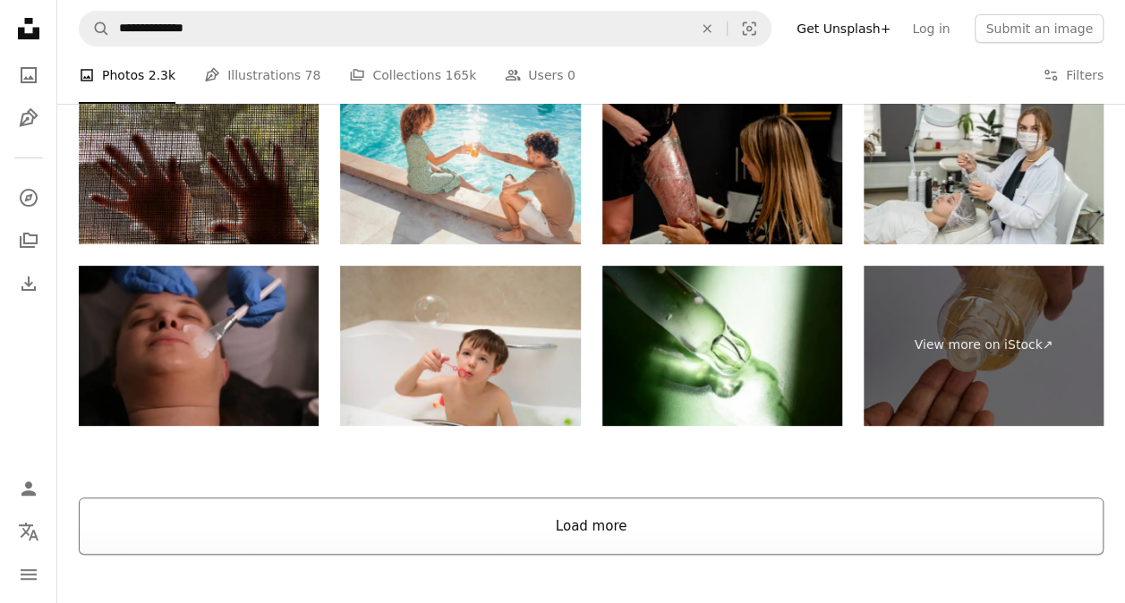
click at [970, 540] on button "Load more" at bounding box center [591, 526] width 1025 height 57
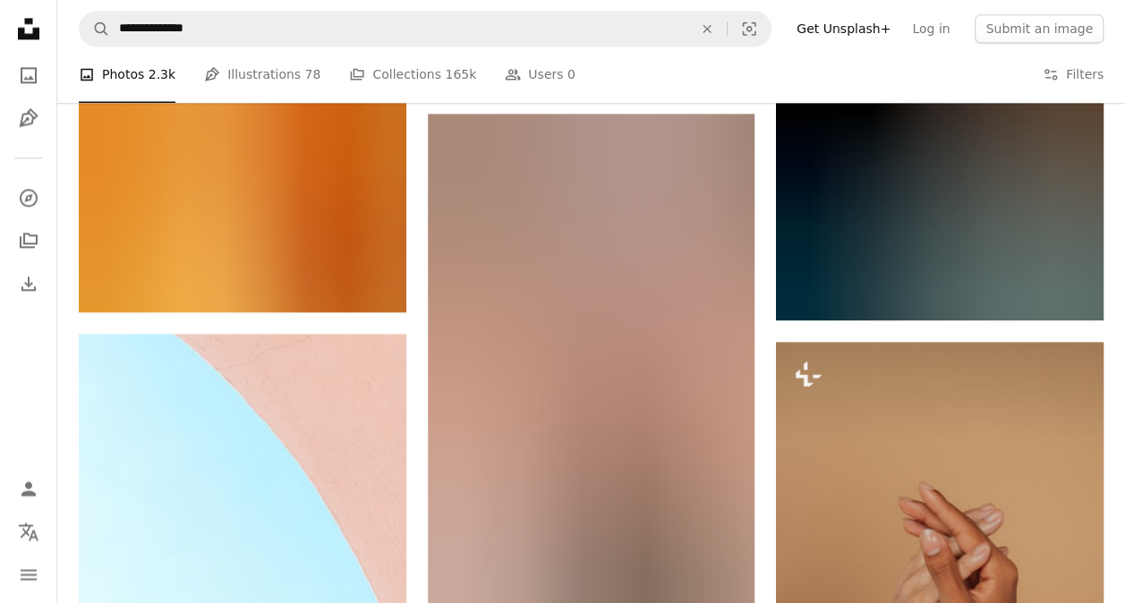
scroll to position [11377, 0]
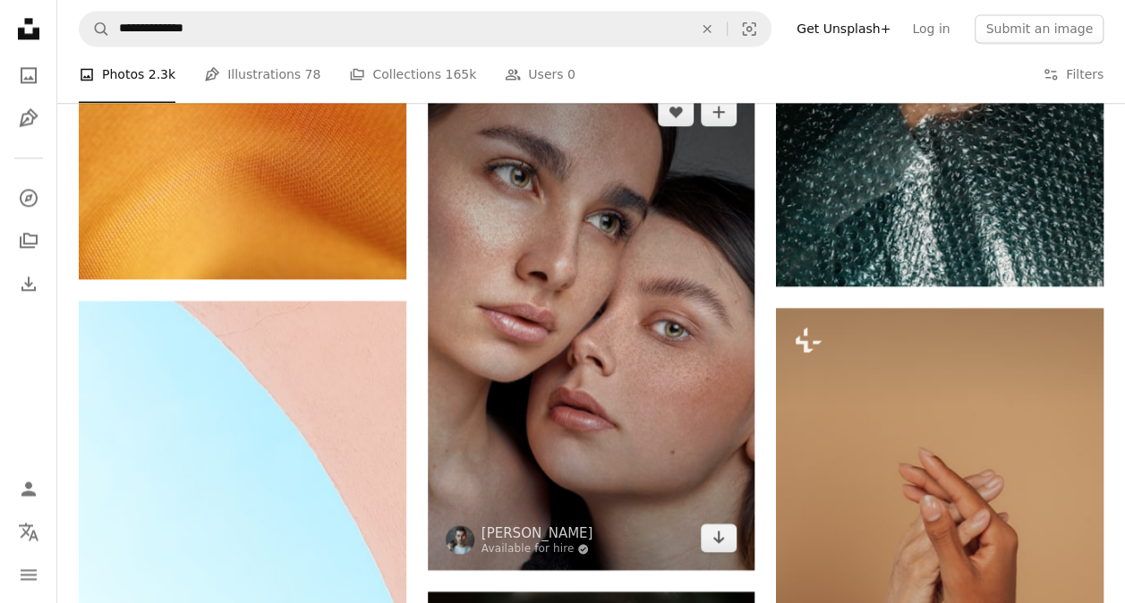
click at [548, 368] on img at bounding box center [592, 325] width 328 height 491
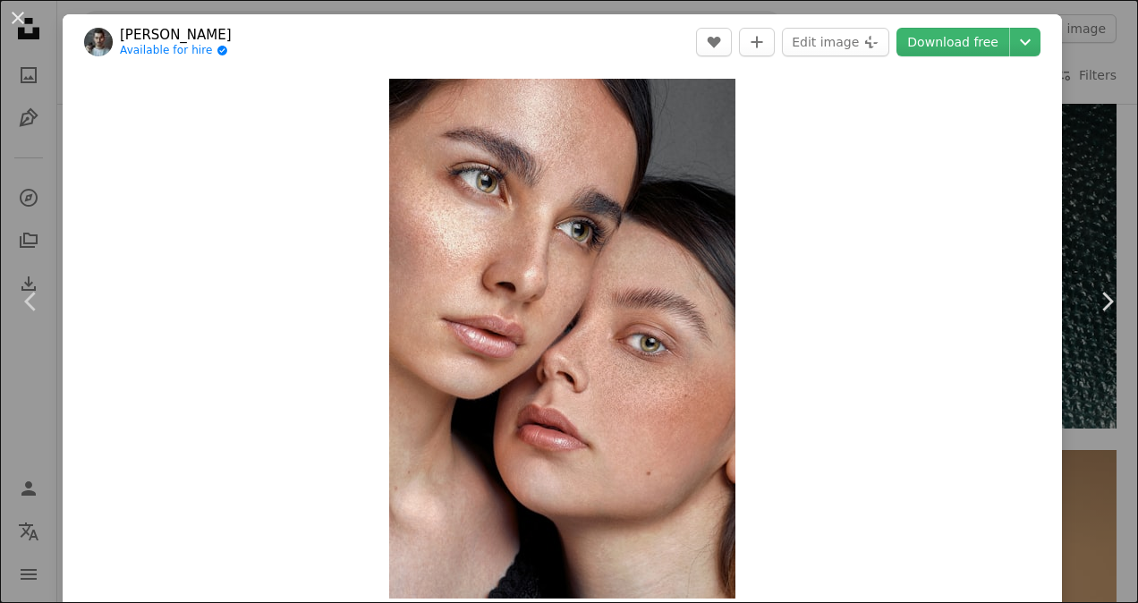
click at [1096, 54] on div "An X shape Chevron left Chevron right [PERSON_NAME] Available for hire A checkm…" at bounding box center [569, 301] width 1138 height 603
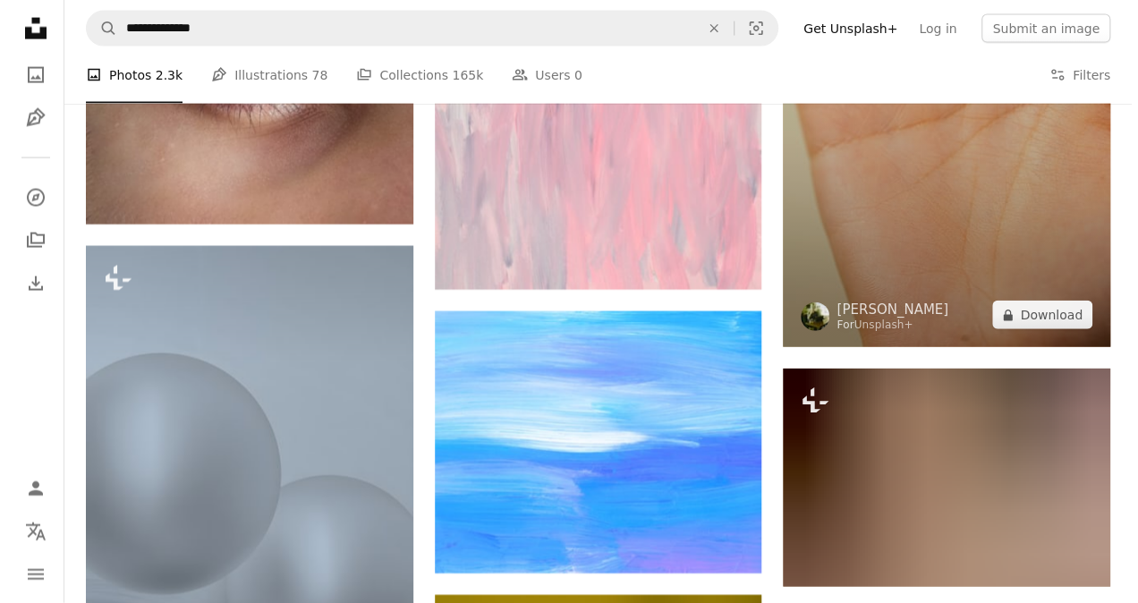
scroll to position [55927, 0]
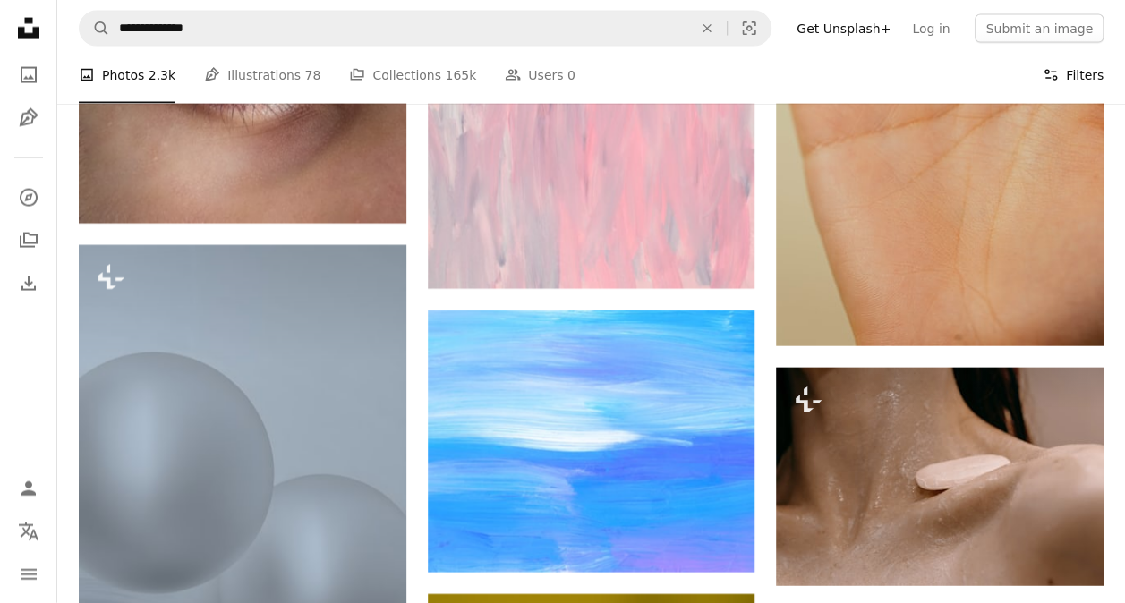
click at [1068, 84] on button "Filters Filters" at bounding box center [1073, 75] width 61 height 57
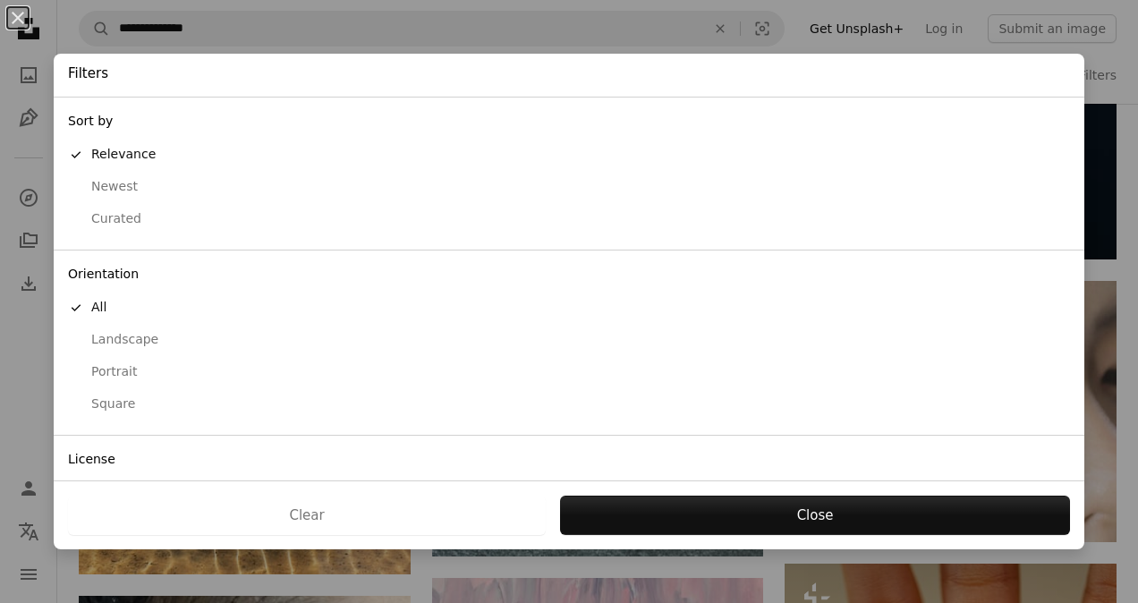
click at [120, 179] on div "Newest" at bounding box center [569, 187] width 1002 height 18
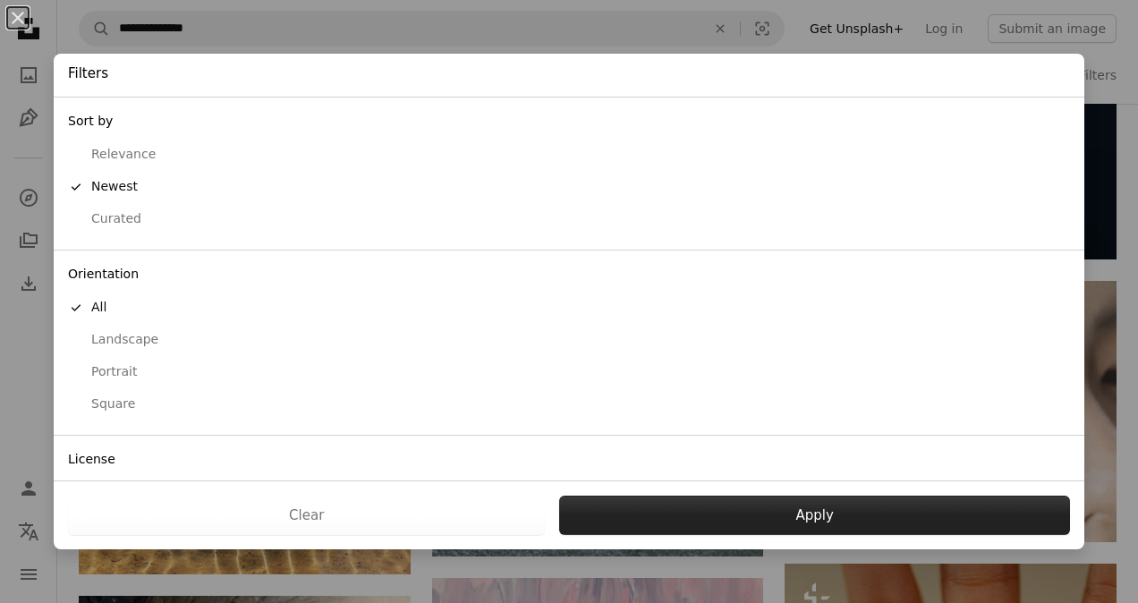
click at [617, 506] on button "Apply" at bounding box center [814, 515] width 511 height 39
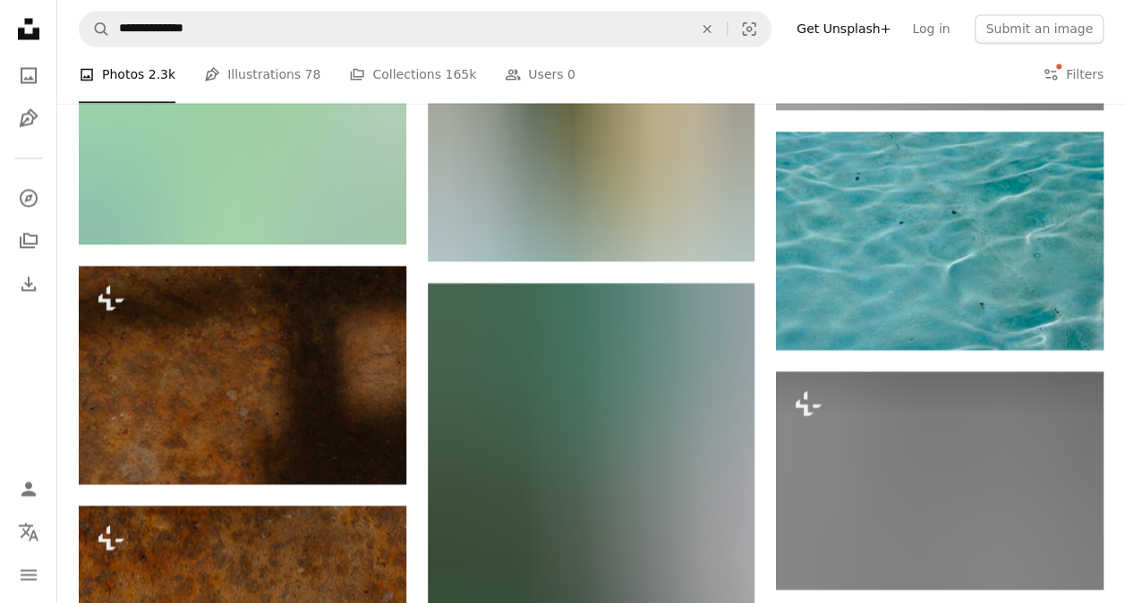
scroll to position [8462, 0]
